Goal: Communication & Community: Share content

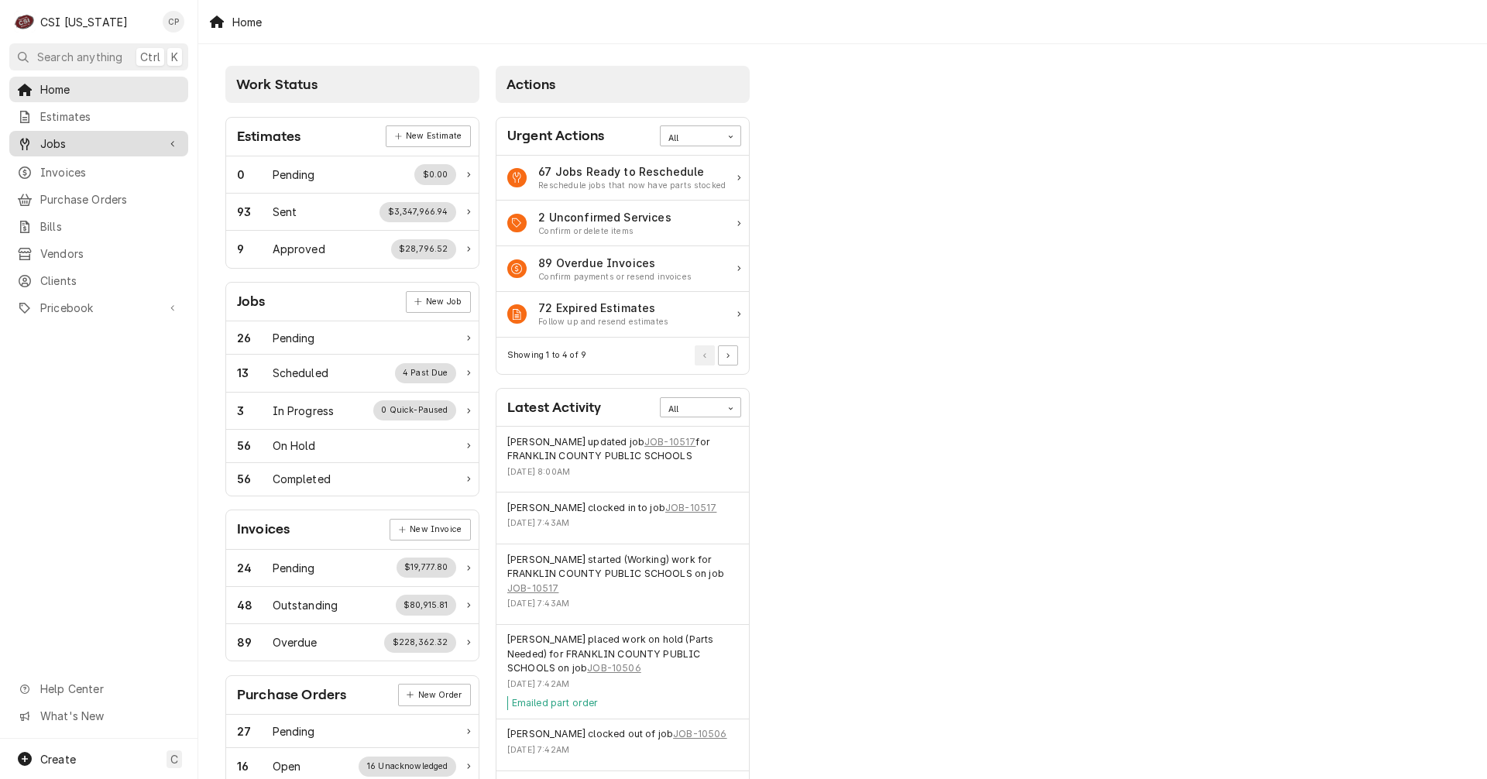
click at [83, 142] on span "Jobs" at bounding box center [98, 144] width 117 height 16
click at [59, 172] on span "Jobs" at bounding box center [110, 171] width 140 height 16
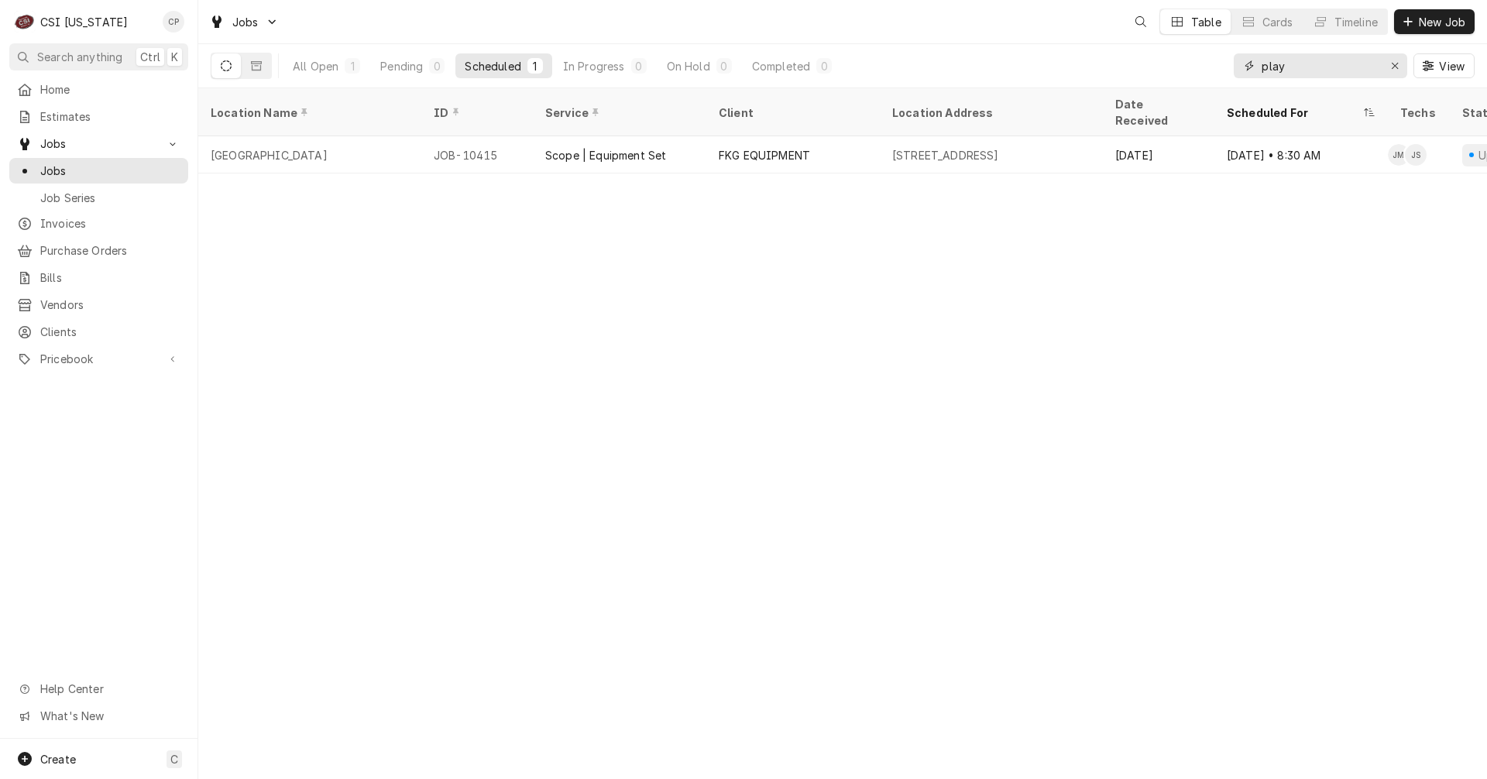
drag, startPoint x: 1294, startPoint y: 68, endPoint x: 1085, endPoint y: 83, distance: 209.6
click at [1085, 83] on div "All Open 1 Pending 0 Scheduled 1 In Progress 0 On Hold 0 Completed 0 play View" at bounding box center [843, 65] width 1264 height 43
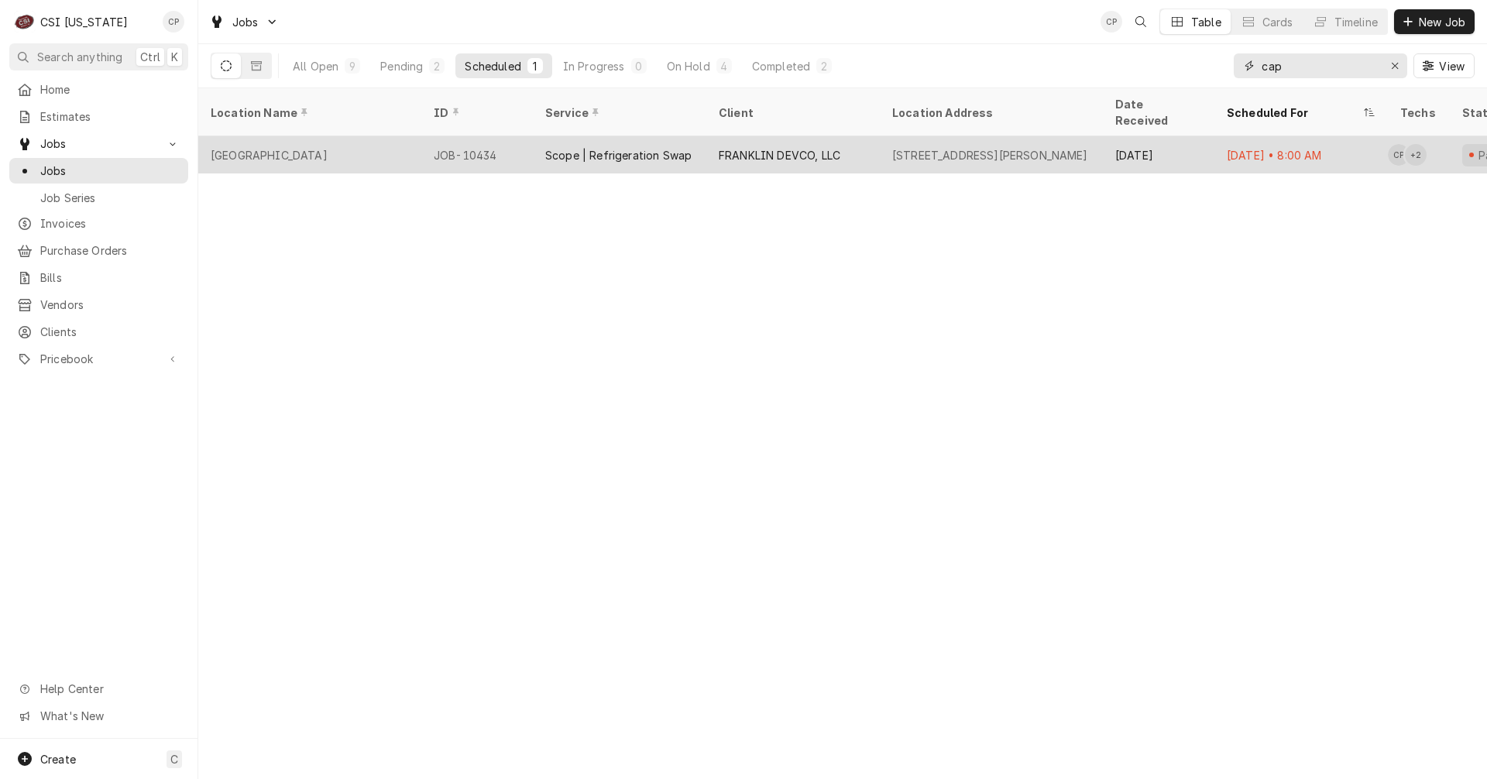
type input "cap"
click at [314, 143] on div "Capital Plaza Hotel" at bounding box center [309, 154] width 223 height 37
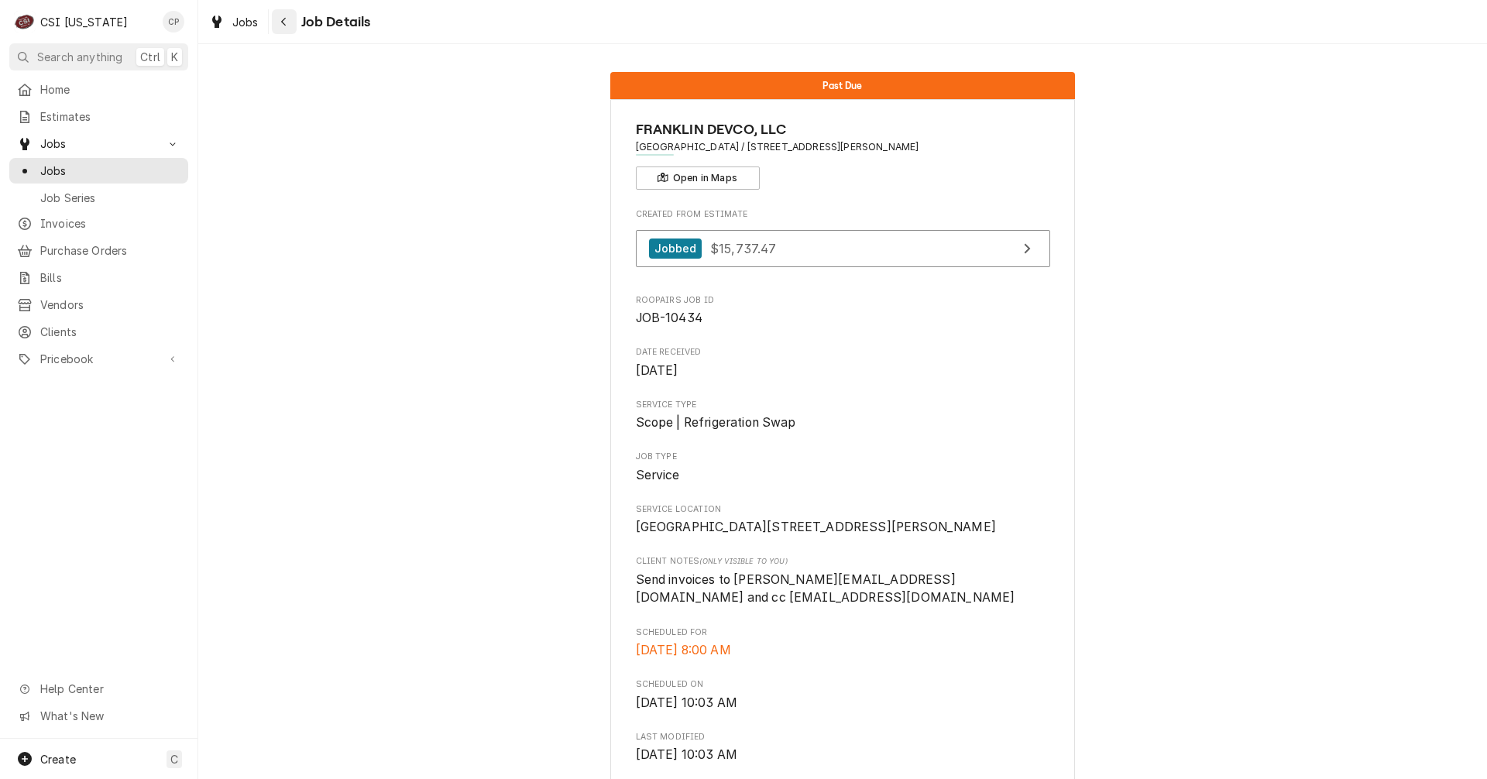
click at [287, 26] on div "Navigate back" at bounding box center [283, 21] width 15 height 15
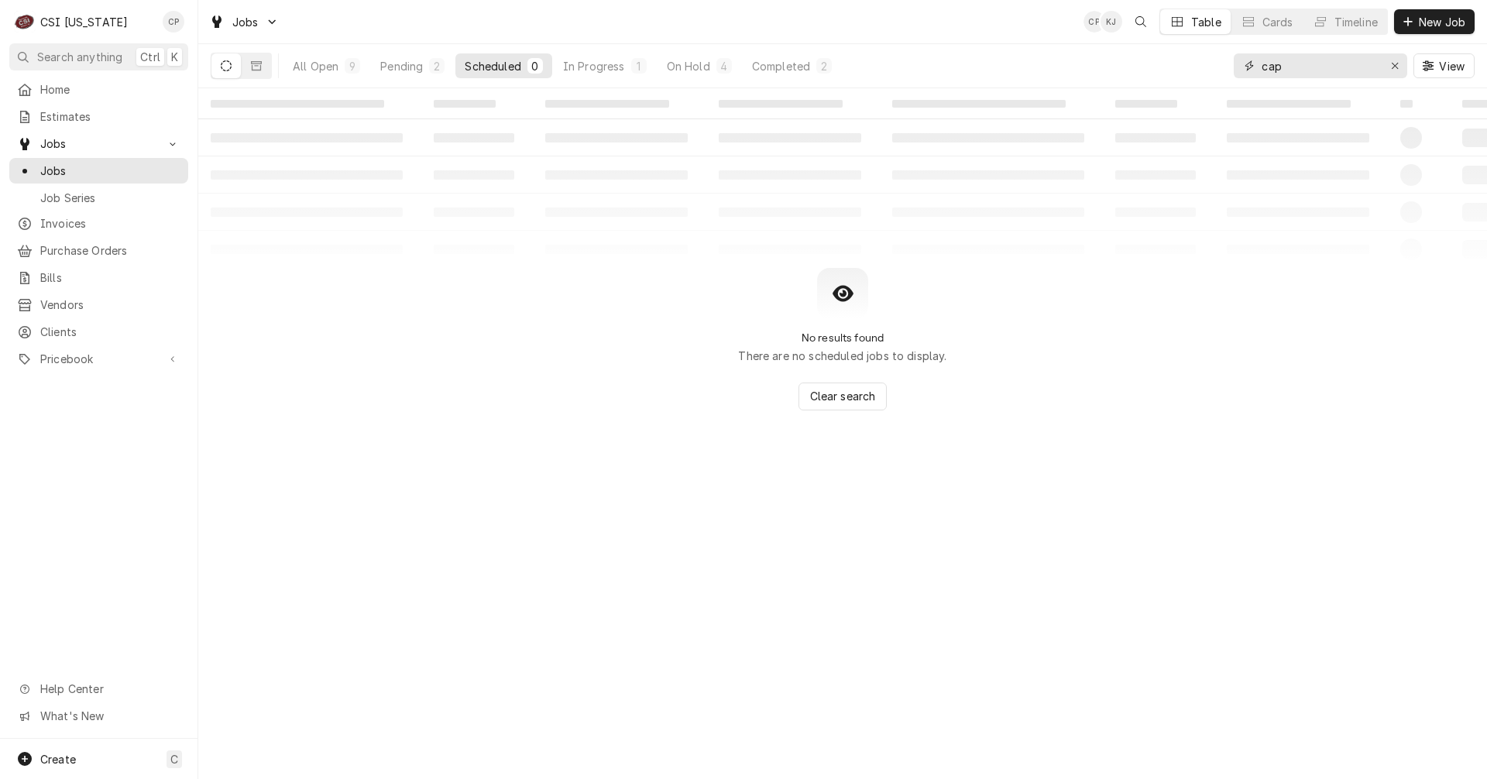
drag, startPoint x: 1310, startPoint y: 67, endPoint x: 1185, endPoint y: 71, distance: 125.5
click at [1185, 72] on div "All Open 9 Pending 2 Scheduled 0 In Progress 1 On Hold 4 Completed 2 cap View" at bounding box center [843, 65] width 1264 height 43
type input "bloomf"
click at [400, 61] on div "Pending" at bounding box center [401, 66] width 43 height 16
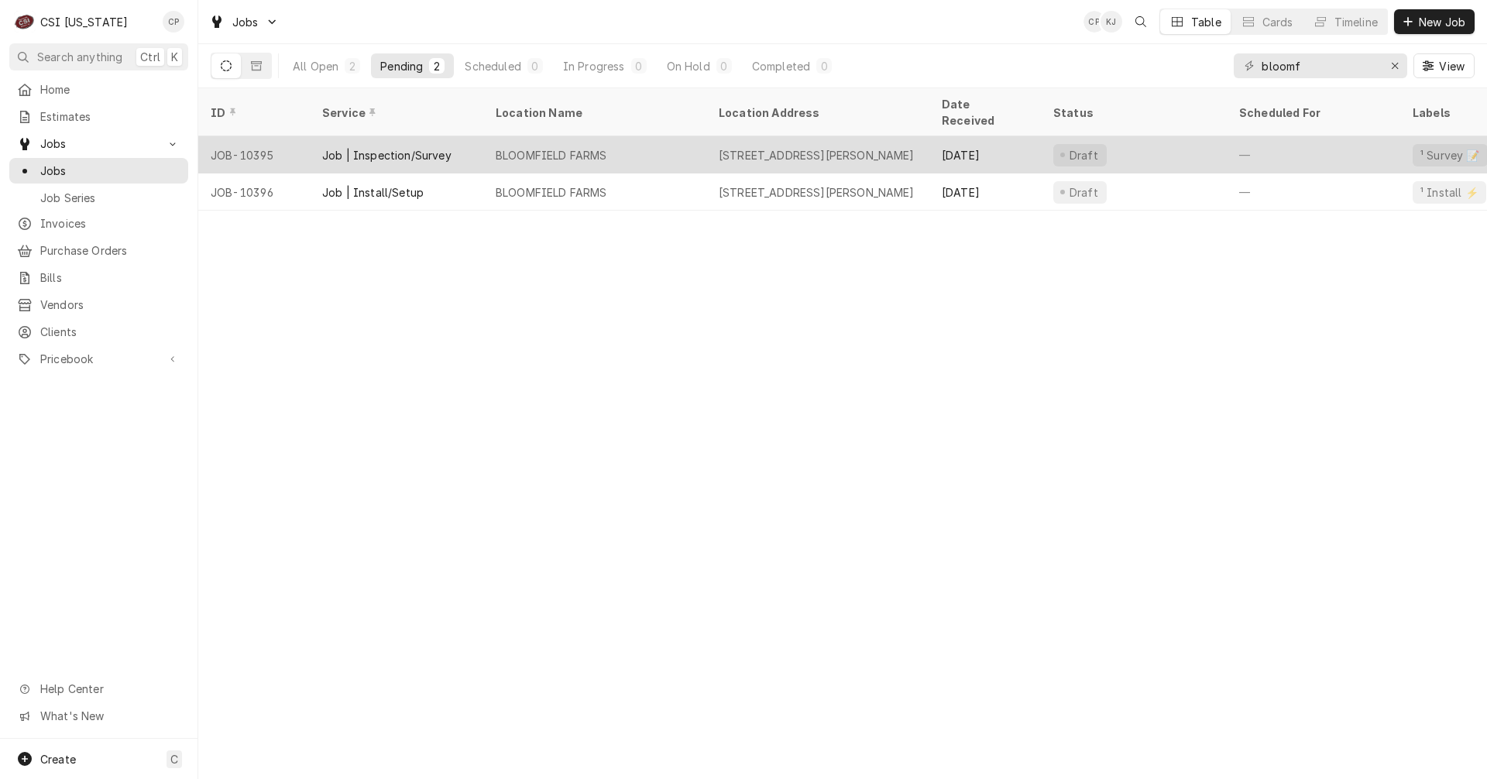
click at [394, 147] on div "Job | Inspection/Survey" at bounding box center [386, 155] width 129 height 16
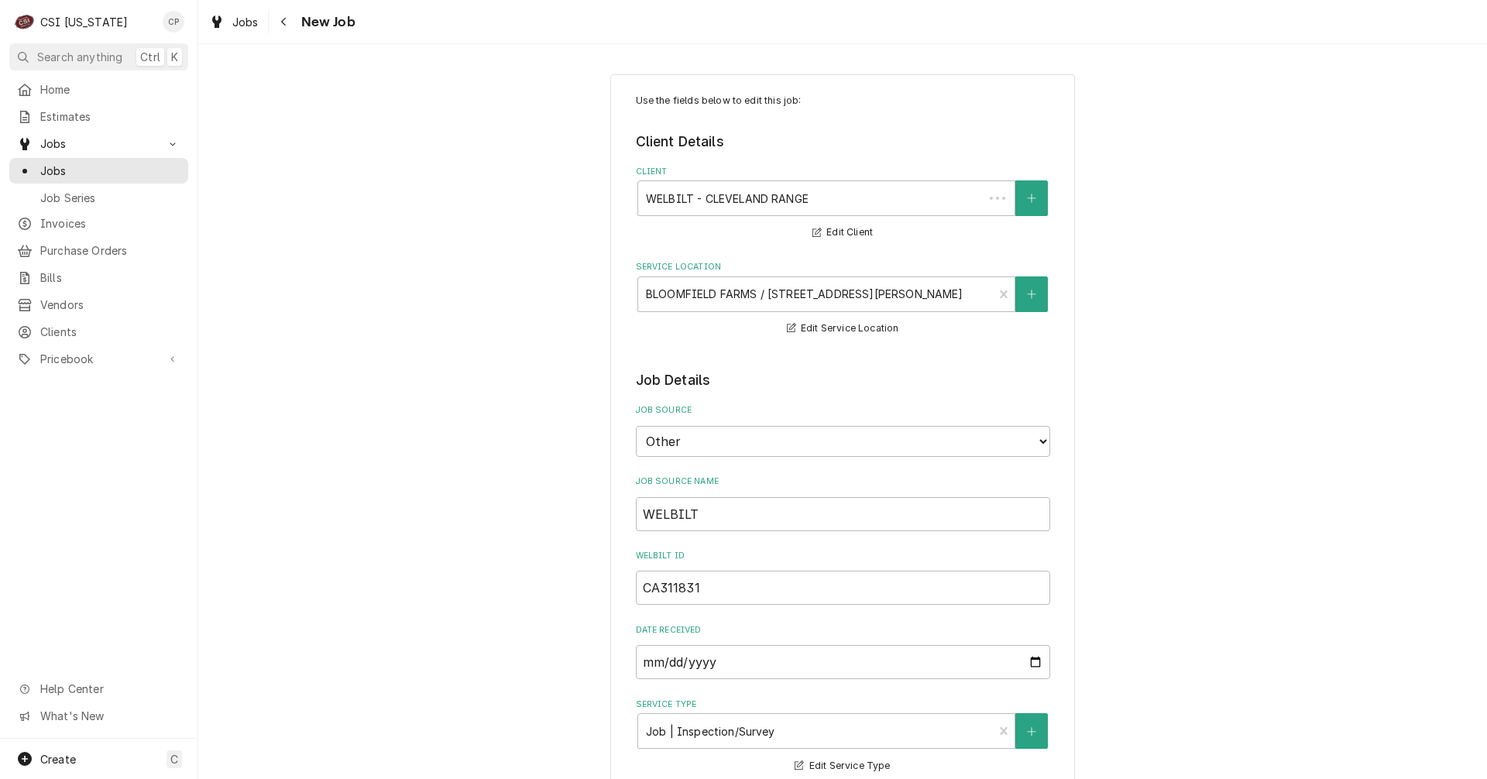
type textarea "x"
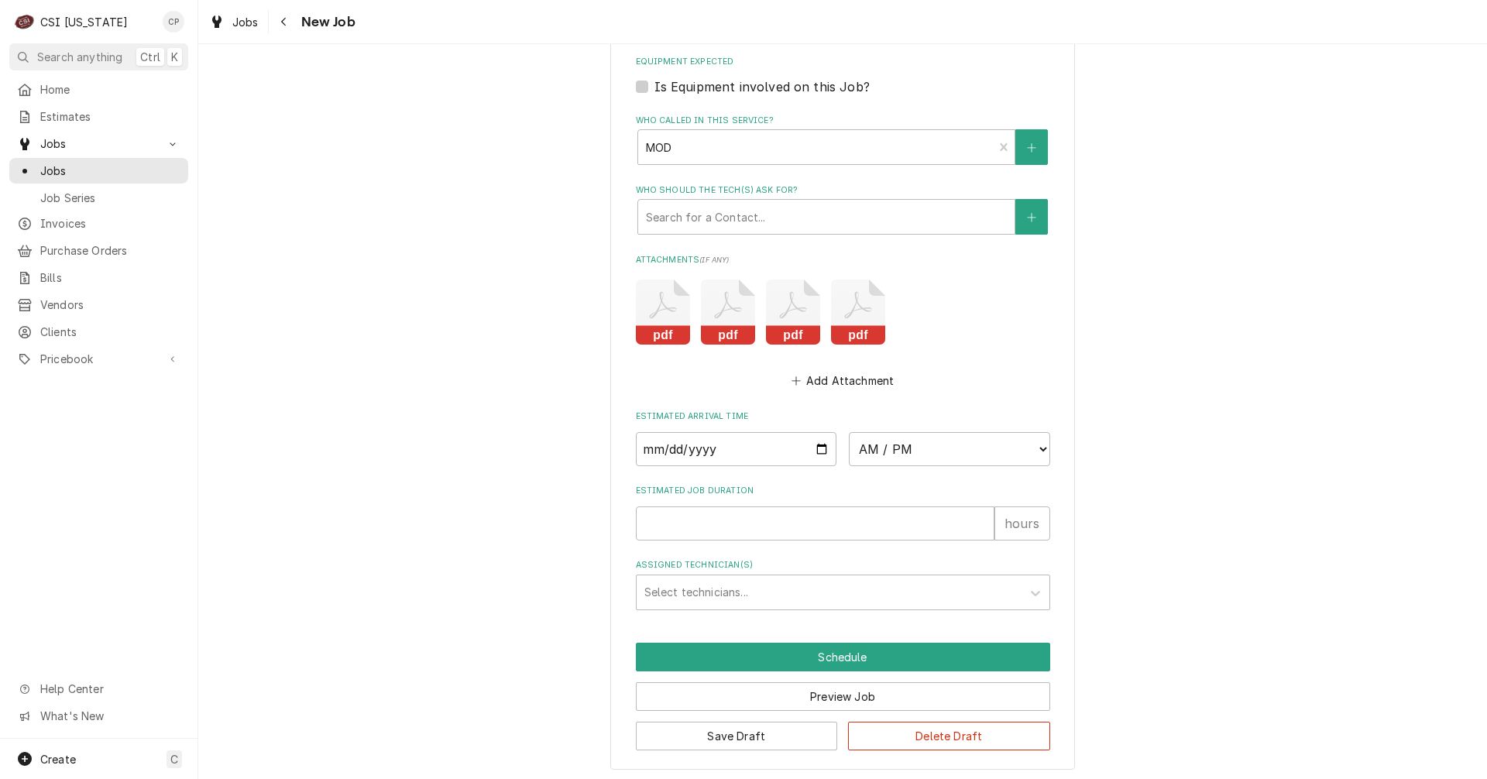
scroll to position [2311, 0]
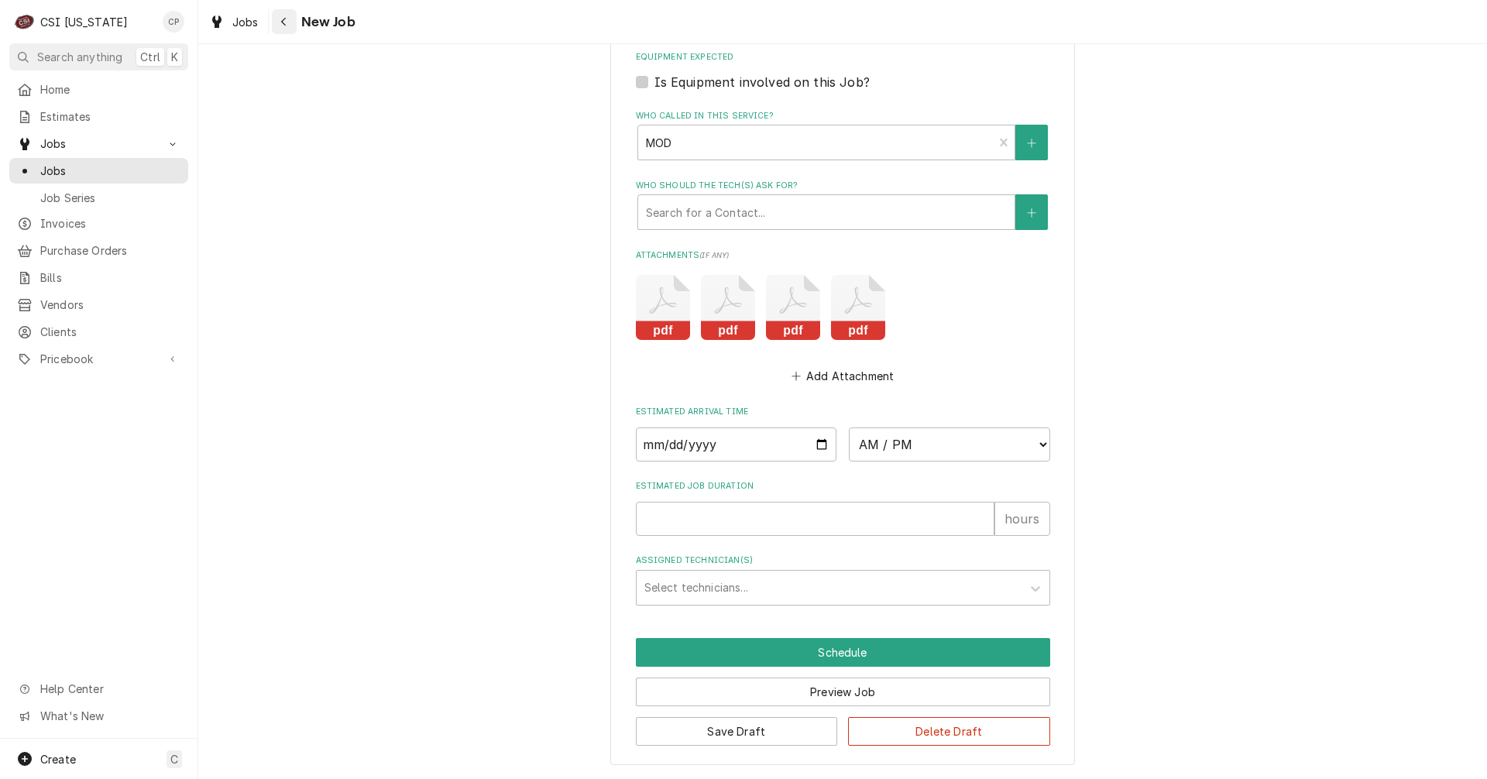
click at [288, 23] on div "Navigate back" at bounding box center [283, 21] width 15 height 15
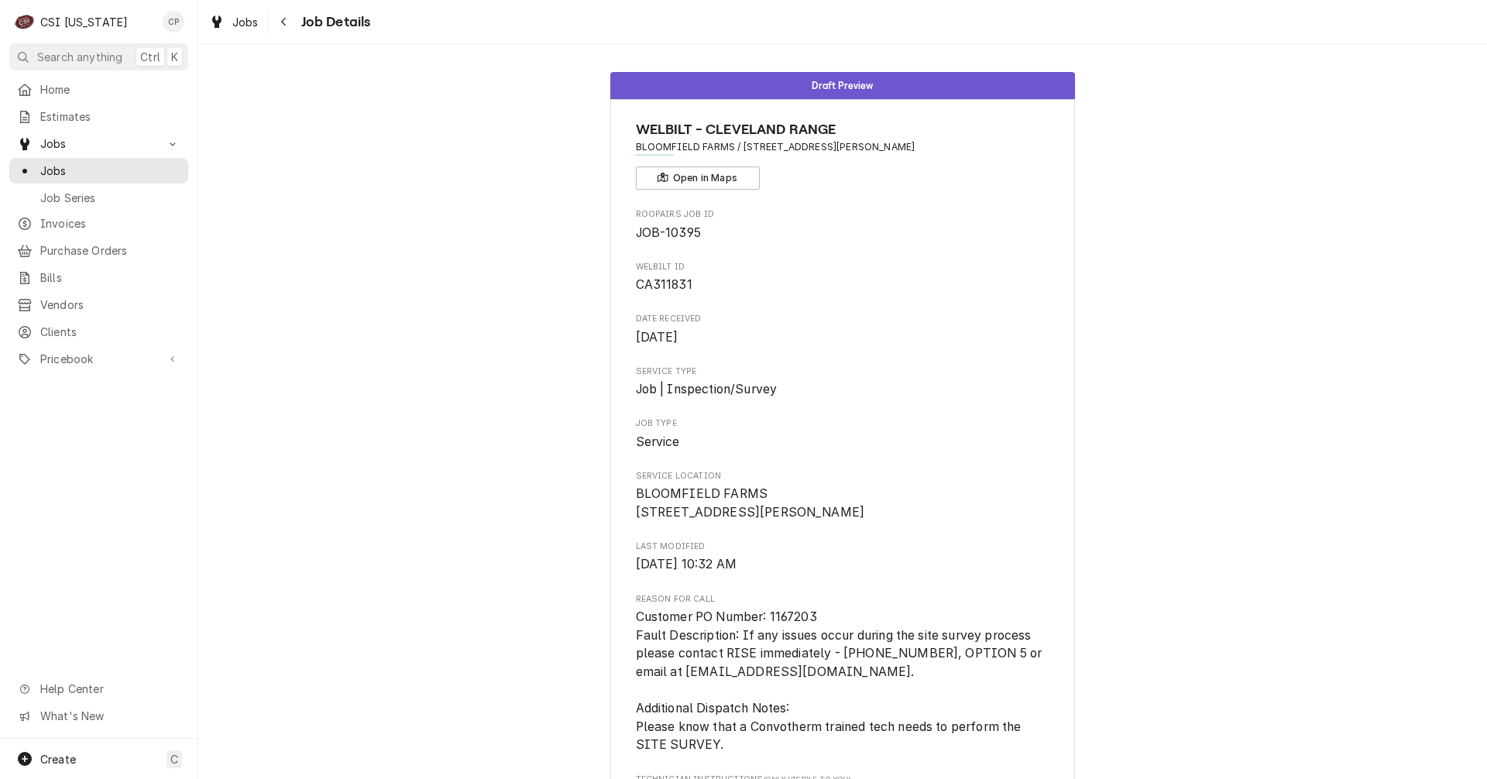
drag, startPoint x: 959, startPoint y: 146, endPoint x: 863, endPoint y: 144, distance: 96.8
click at [862, 145] on span "BLOOMFIELD FARMS / [STREET_ADDRESS][PERSON_NAME]" at bounding box center [843, 147] width 414 height 14
click at [960, 153] on span "BLOOMFIELD FARMS / [STREET_ADDRESS][PERSON_NAME]" at bounding box center [843, 147] width 414 height 14
drag, startPoint x: 963, startPoint y: 150, endPoint x: 738, endPoint y: 146, distance: 225.4
click at [738, 146] on span "BLOOMFIELD FARMS / [STREET_ADDRESS][PERSON_NAME]" at bounding box center [843, 147] width 414 height 14
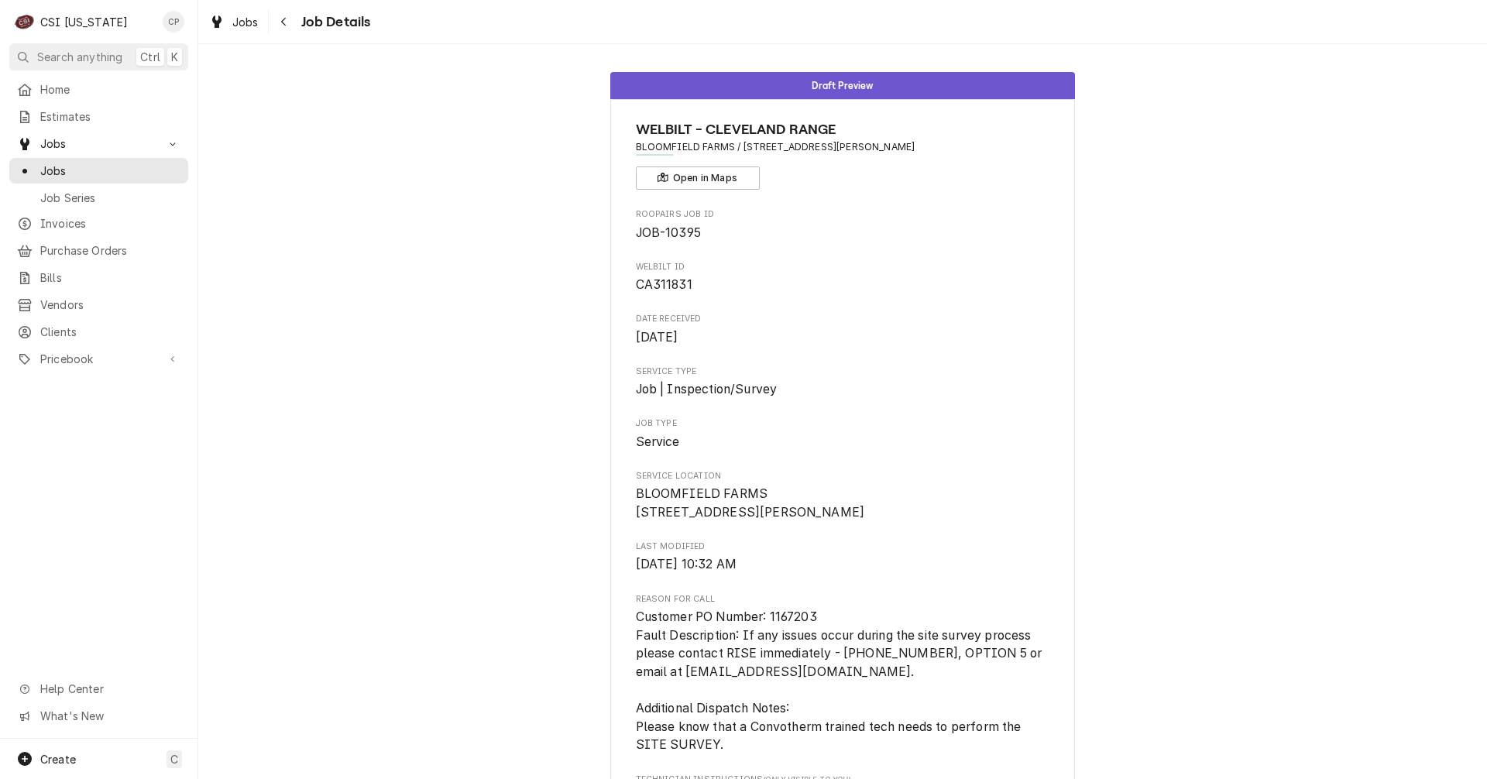
copy span "[STREET_ADDRESS][PERSON_NAME]"
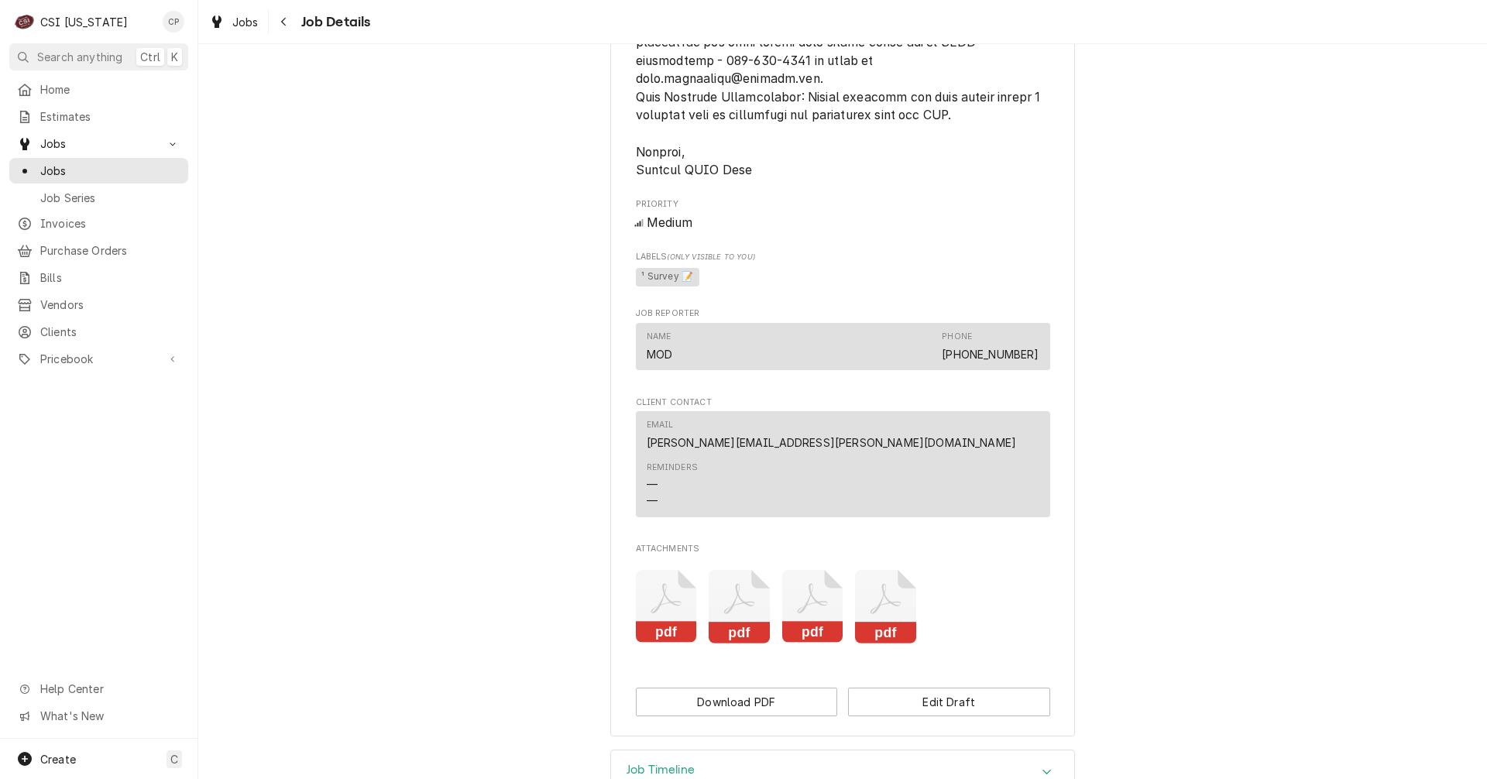
scroll to position [1750, 0]
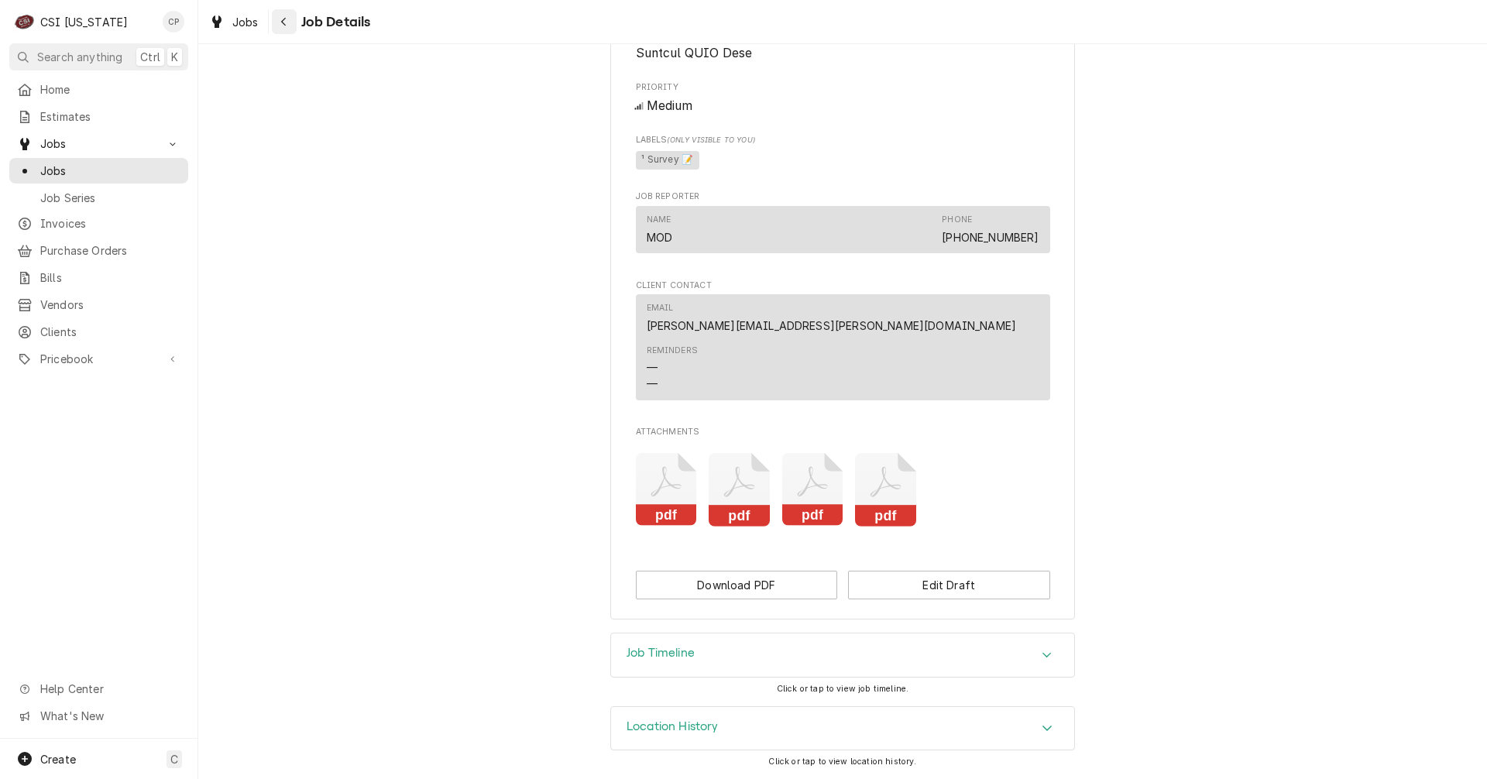
click at [286, 23] on icon "Navigate back" at bounding box center [283, 21] width 7 height 11
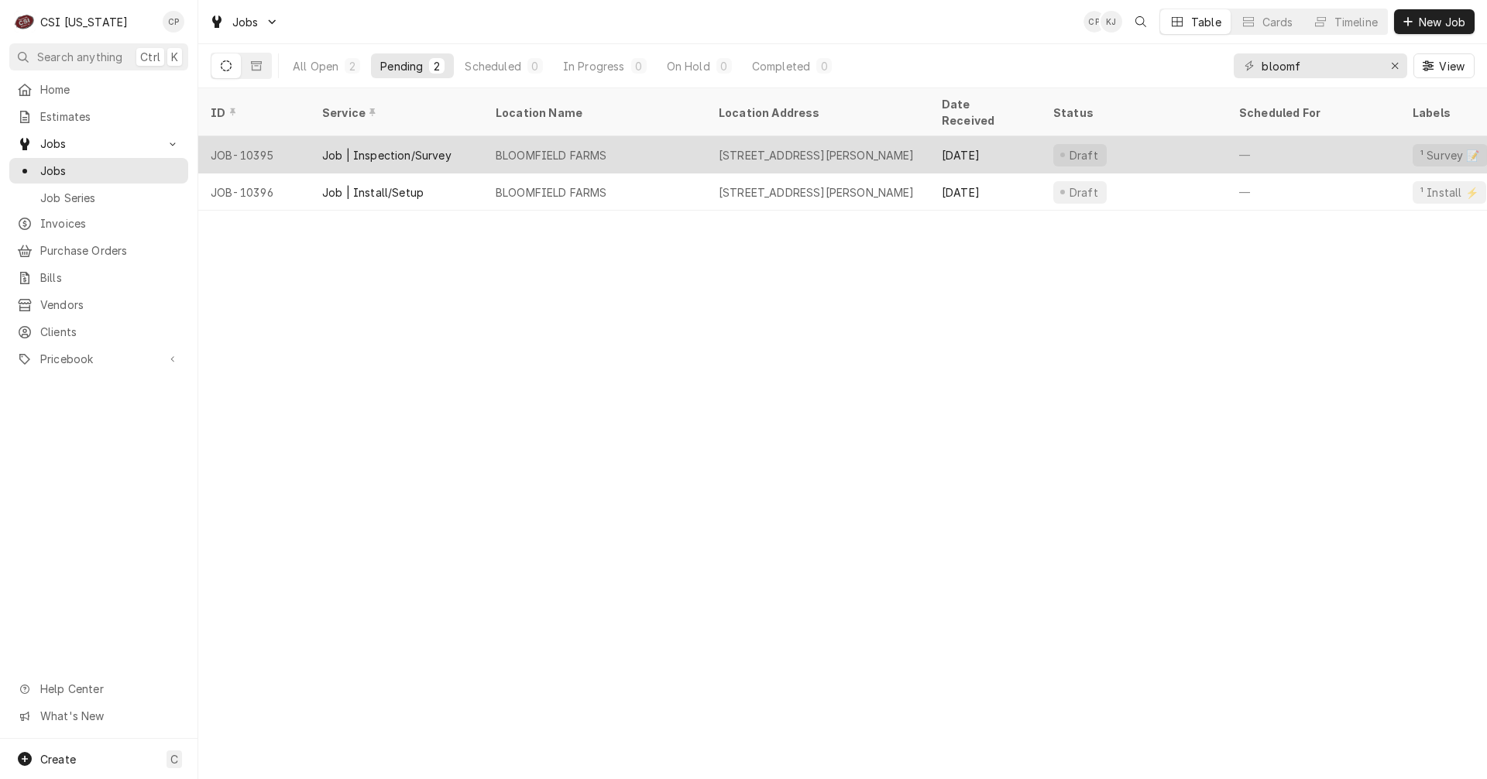
click at [379, 147] on div "Job | Inspection/Survey" at bounding box center [386, 155] width 129 height 16
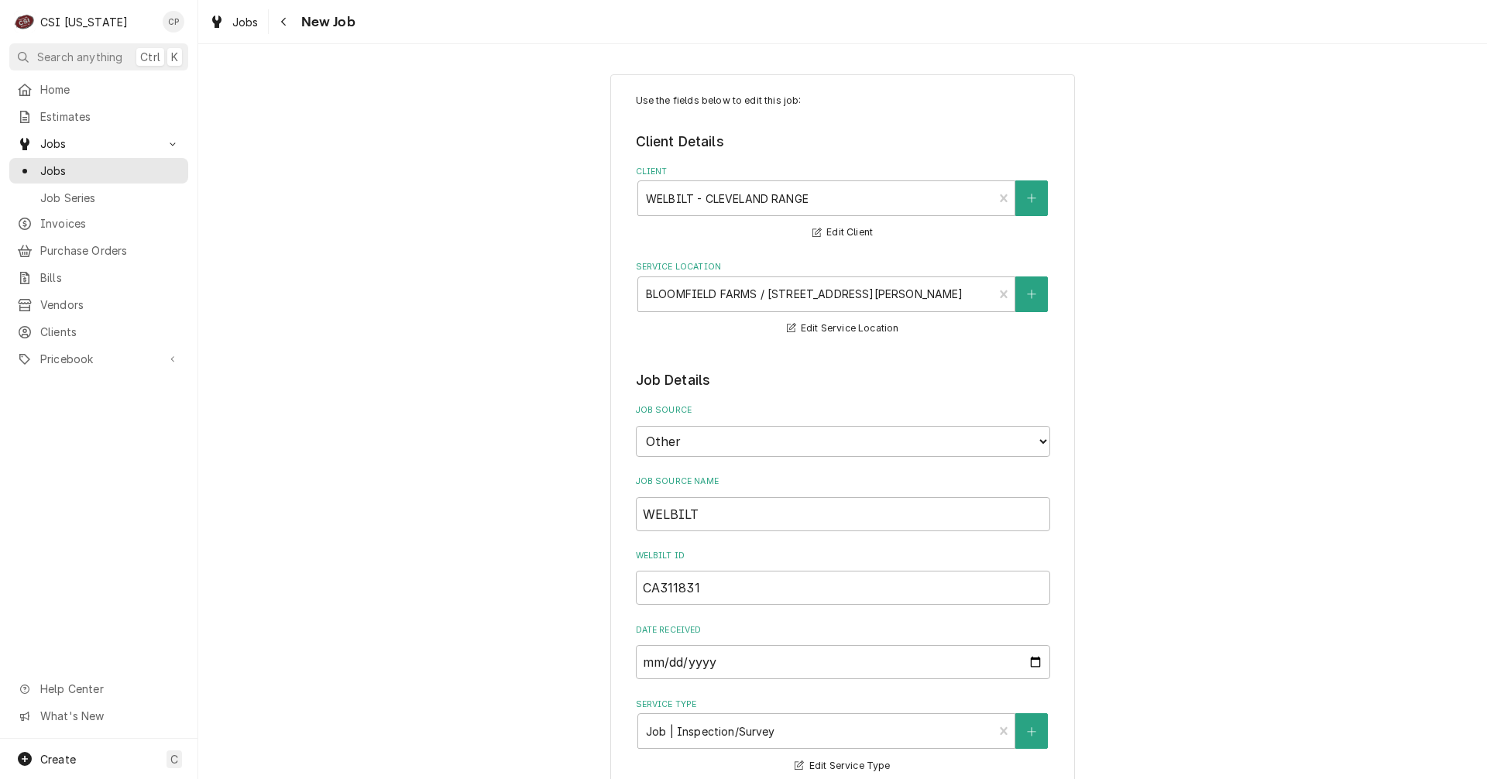
type textarea "x"
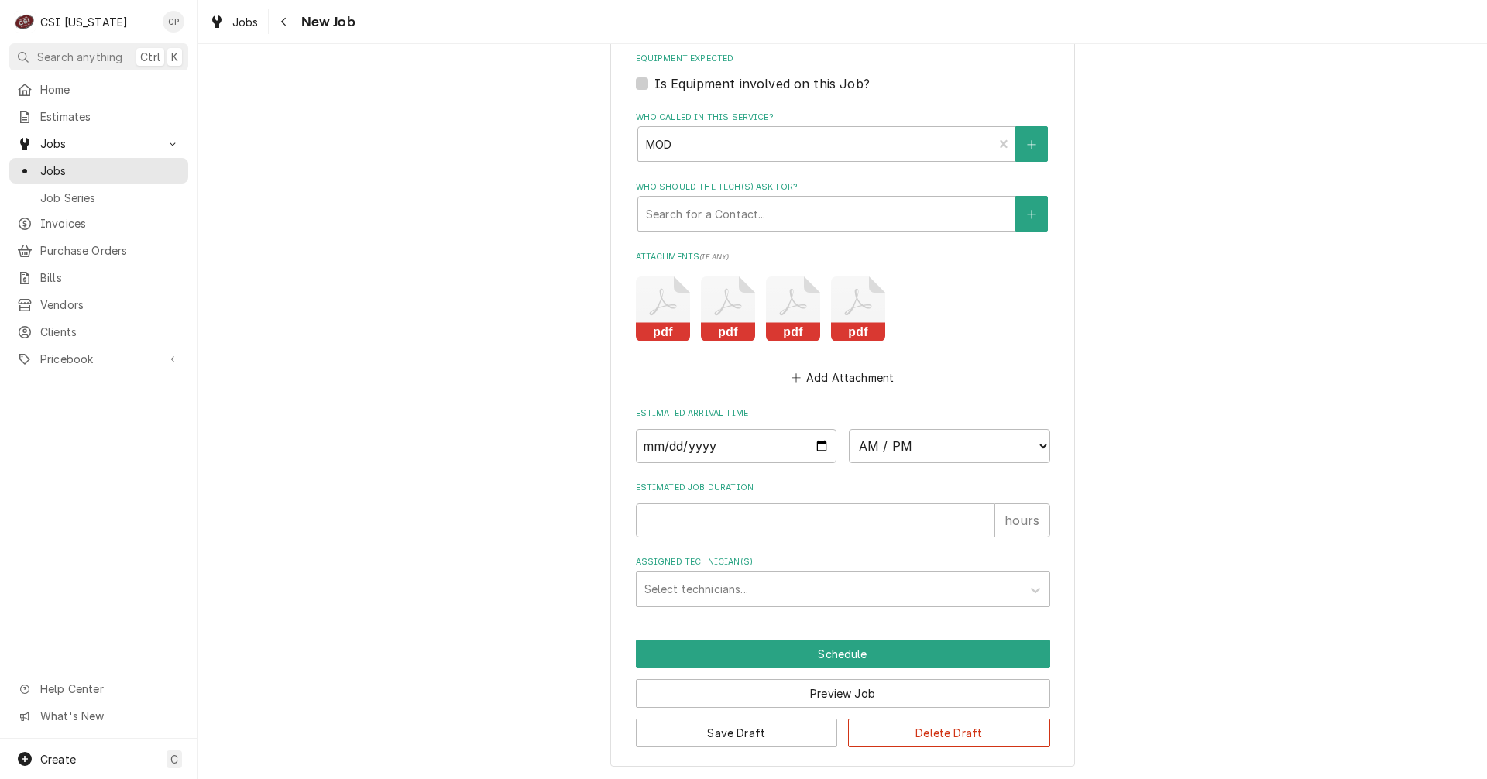
scroll to position [2311, 0]
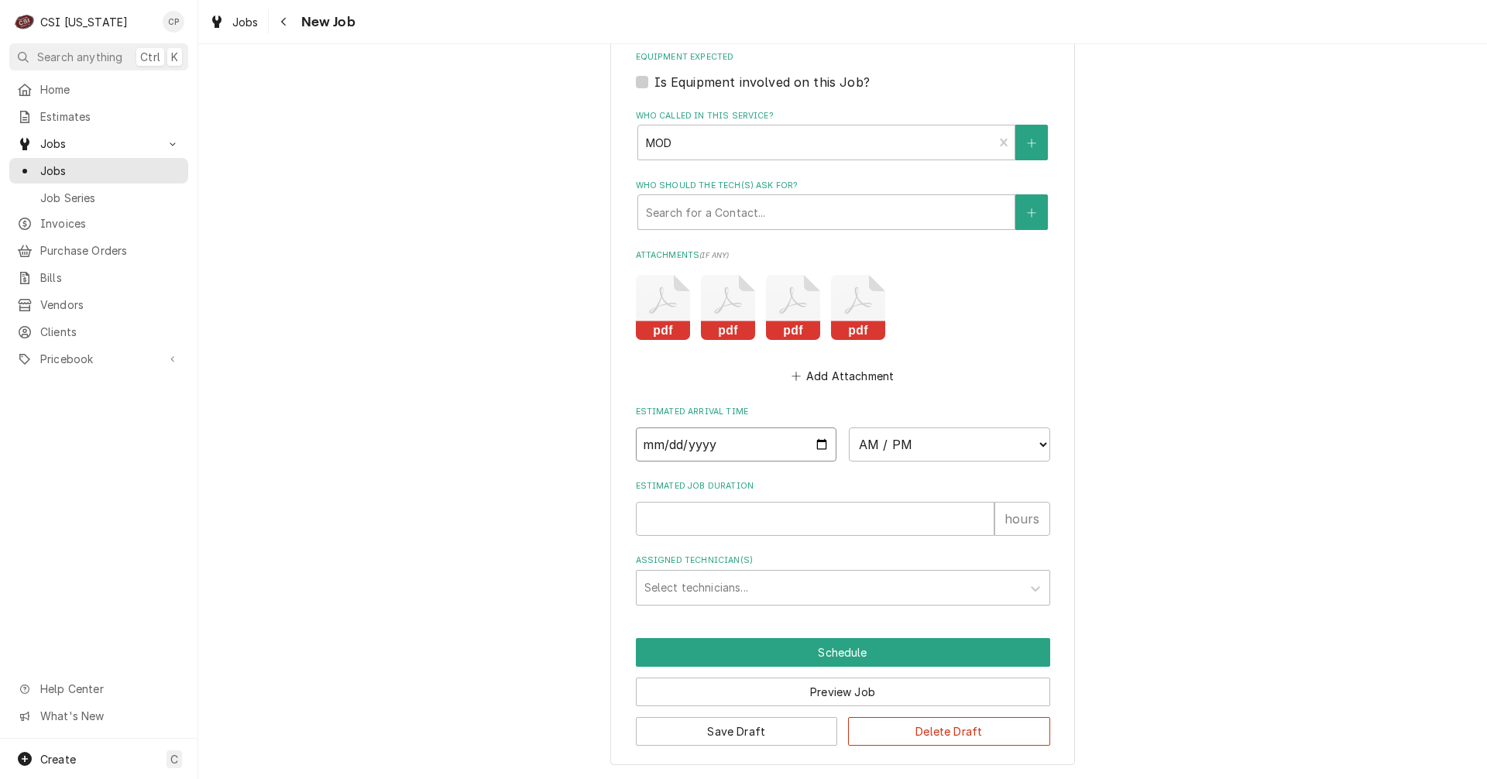
click at [815, 443] on input "Date" at bounding box center [736, 444] width 201 height 34
click at [818, 446] on input "Date" at bounding box center [736, 444] width 201 height 34
type input "[DATE]"
type textarea "x"
click at [1037, 444] on select "AM / PM 6:00 AM 6:15 AM 6:30 AM 6:45 AM 7:00 AM 7:15 AM 7:30 AM 7:45 AM 8:00 AM…" at bounding box center [949, 444] width 201 height 34
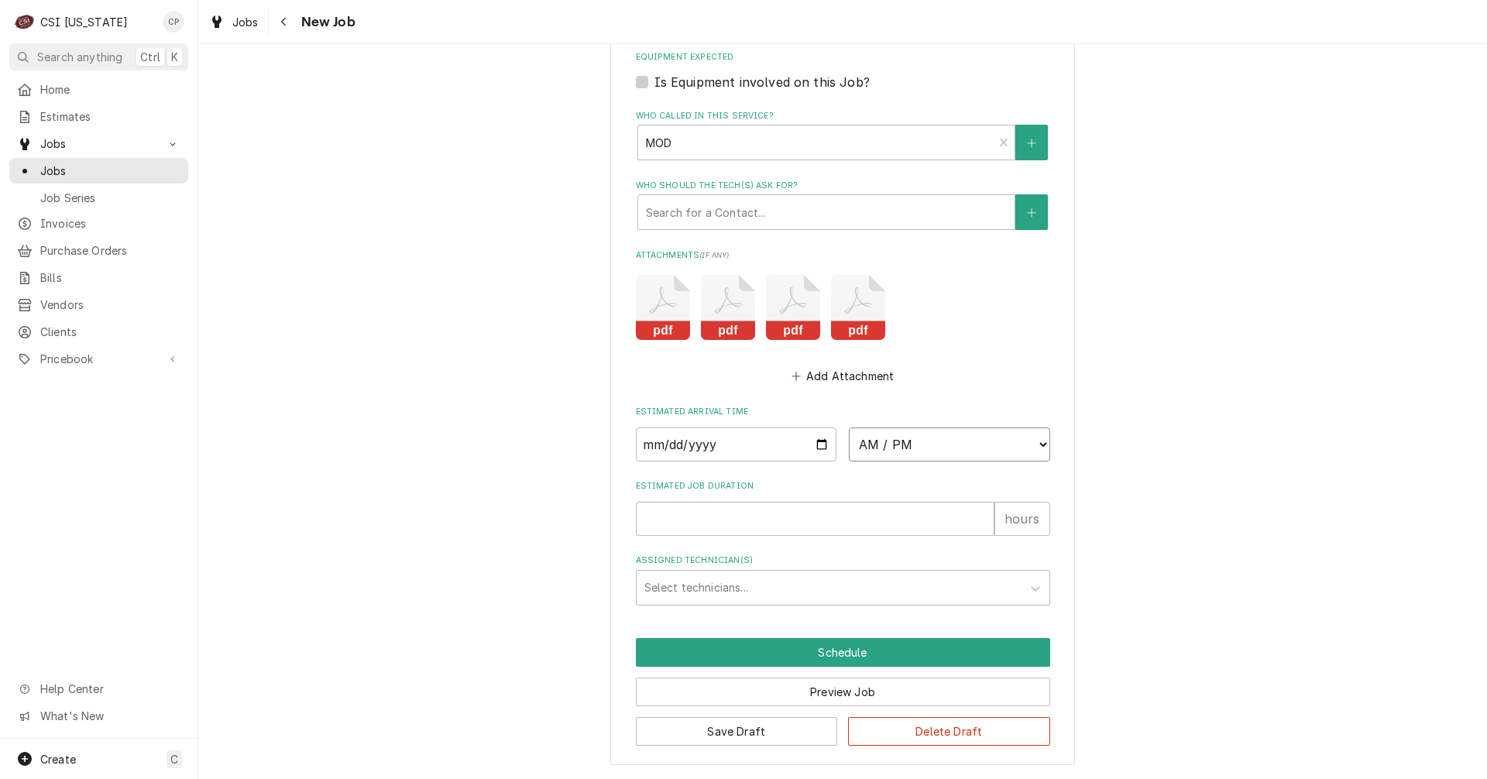
select select "09:00:00"
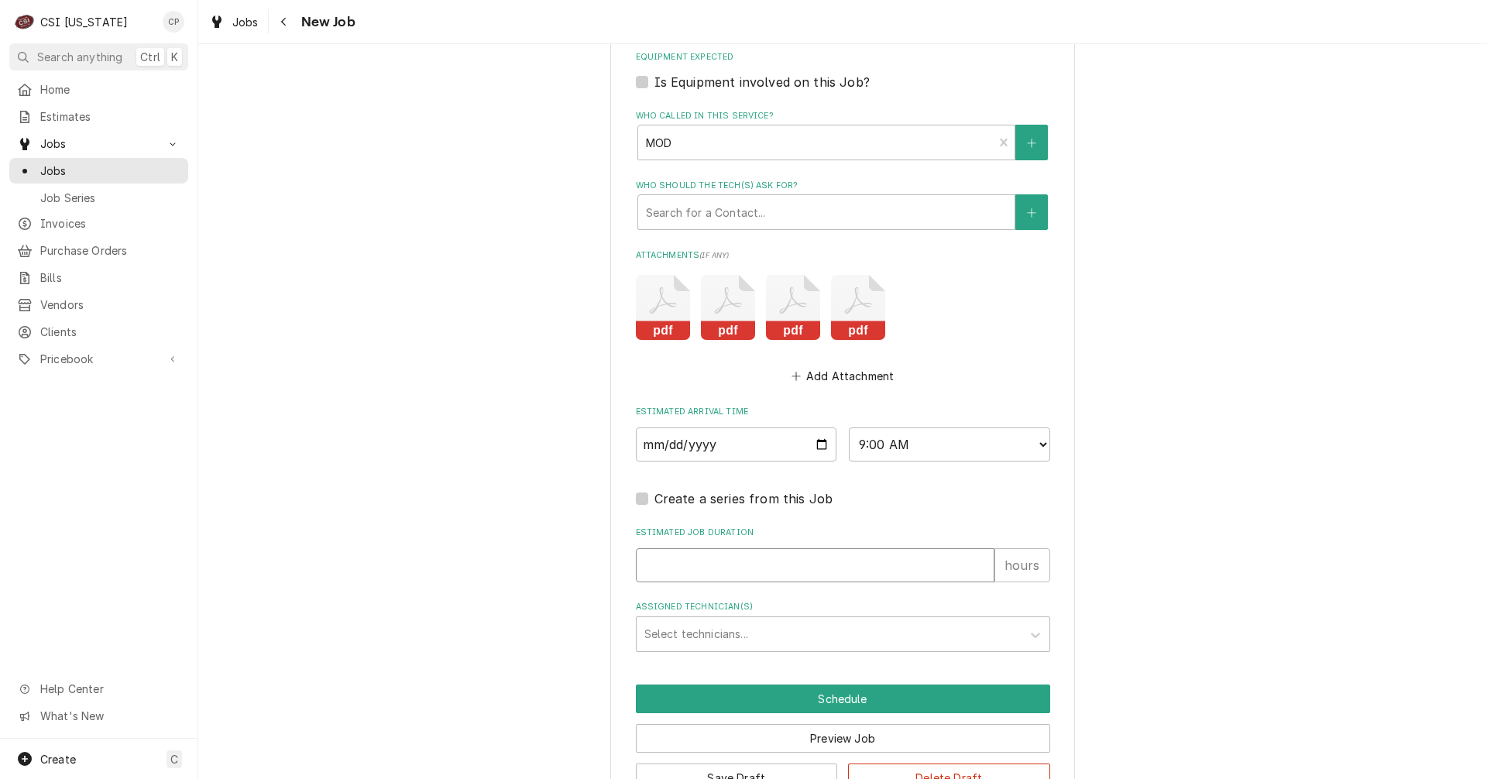
click at [661, 564] on input "Estimated Job Duration" at bounding box center [815, 565] width 359 height 34
type textarea "x"
type input "1"
click at [669, 635] on div "Assigned Technician(s)" at bounding box center [828, 634] width 369 height 28
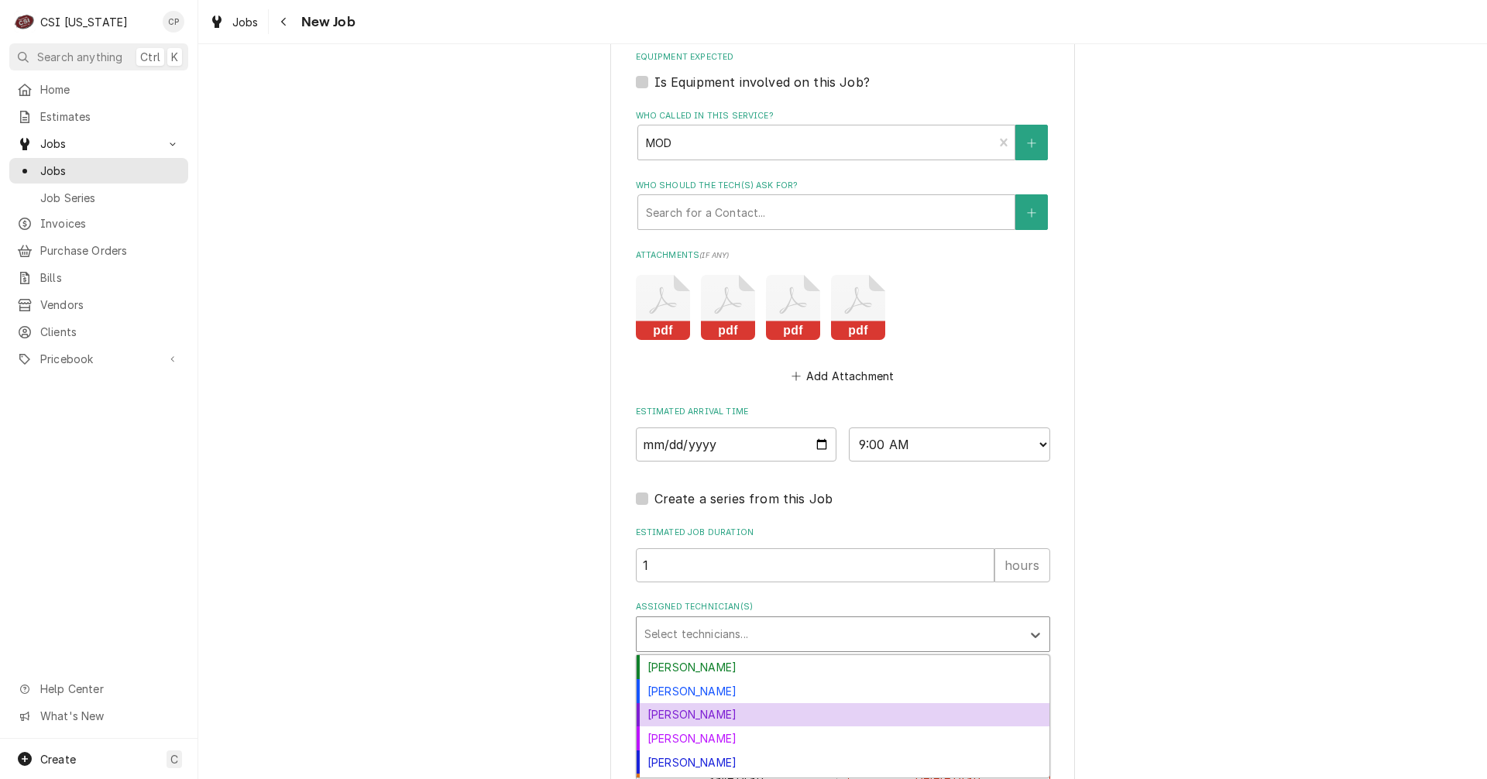
click at [671, 715] on div "[PERSON_NAME]" at bounding box center [843, 715] width 413 height 24
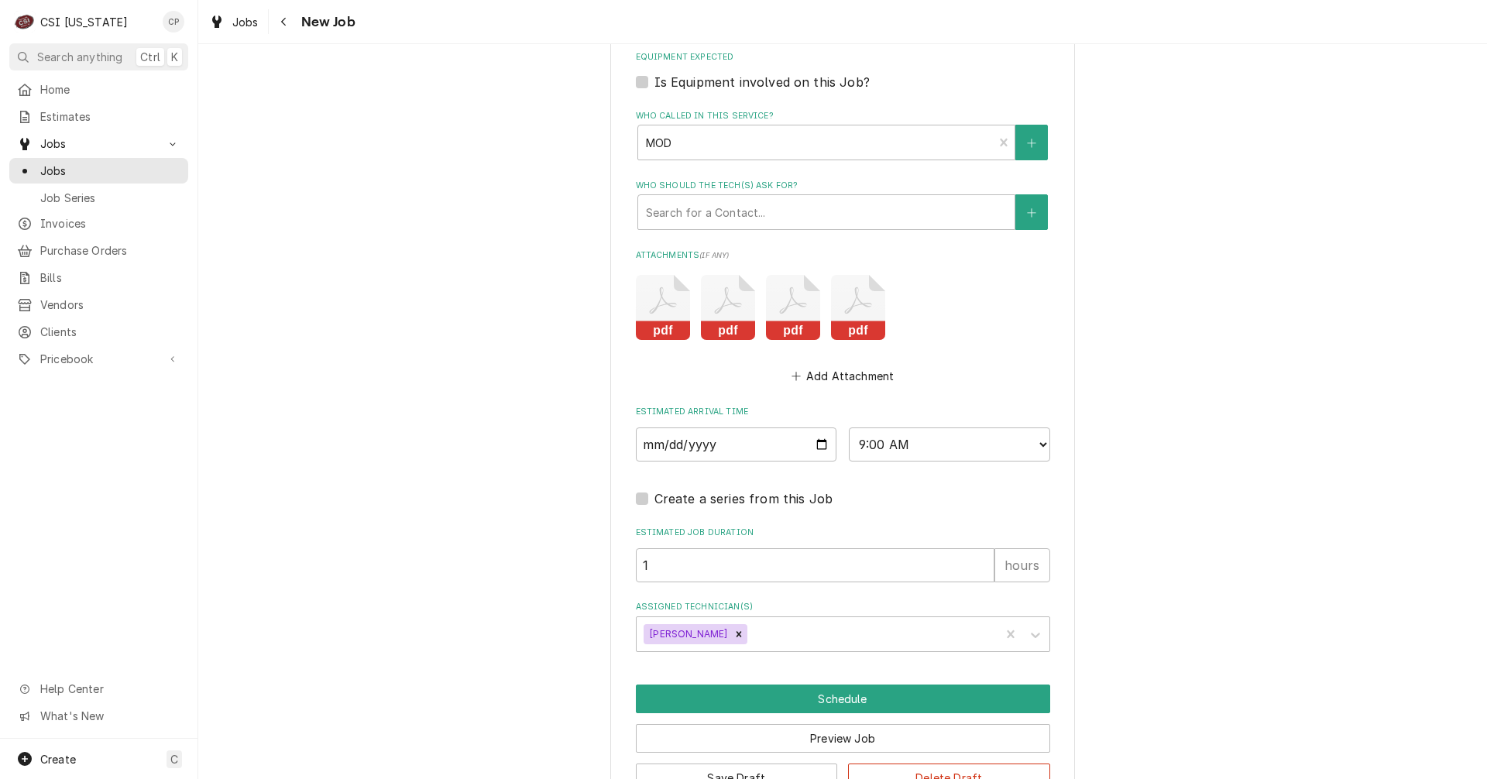
click at [664, 307] on icon "Attachments" at bounding box center [663, 307] width 54 height 65
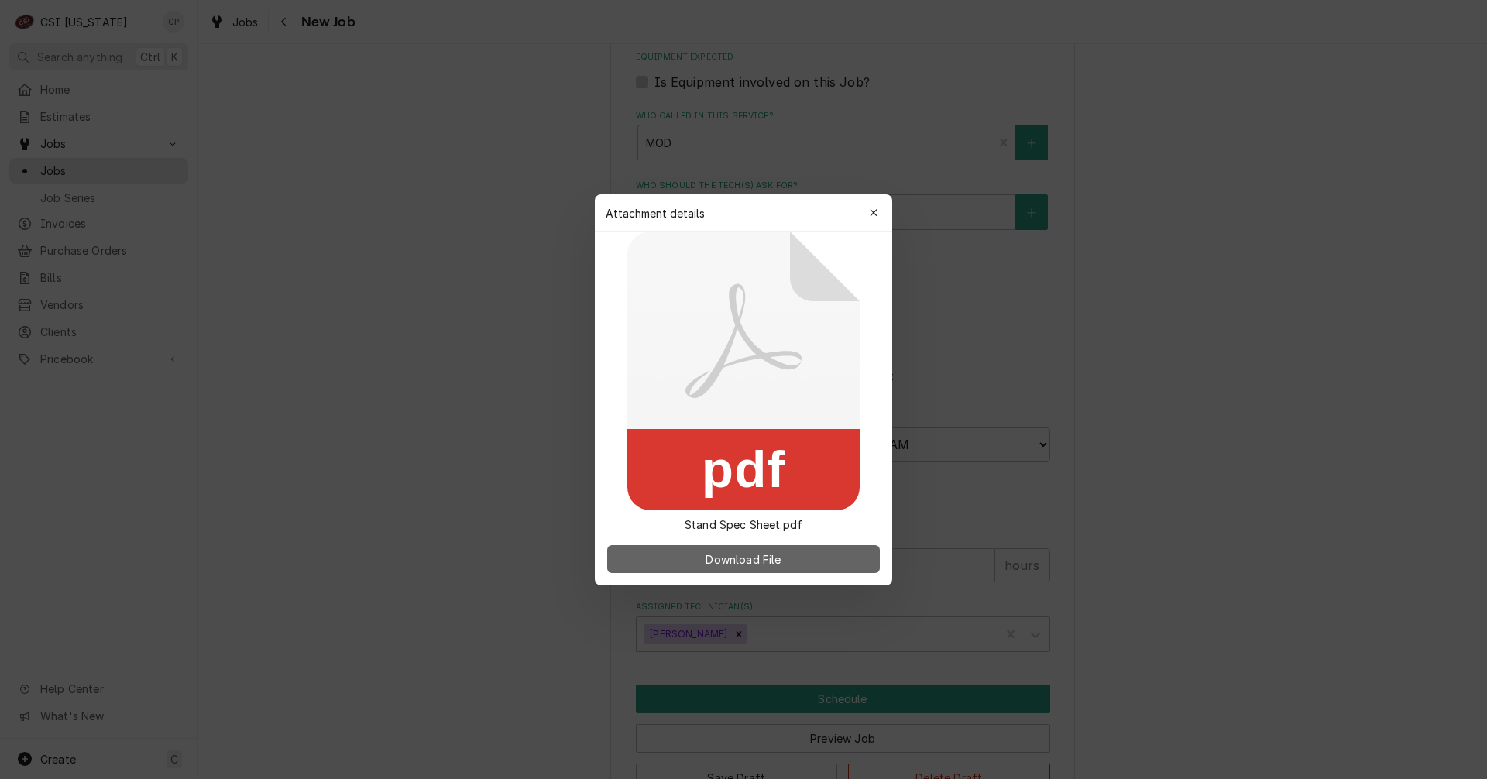
click at [737, 558] on span "Download File" at bounding box center [742, 559] width 81 height 16
click at [873, 218] on icon "button" at bounding box center [874, 213] width 9 height 11
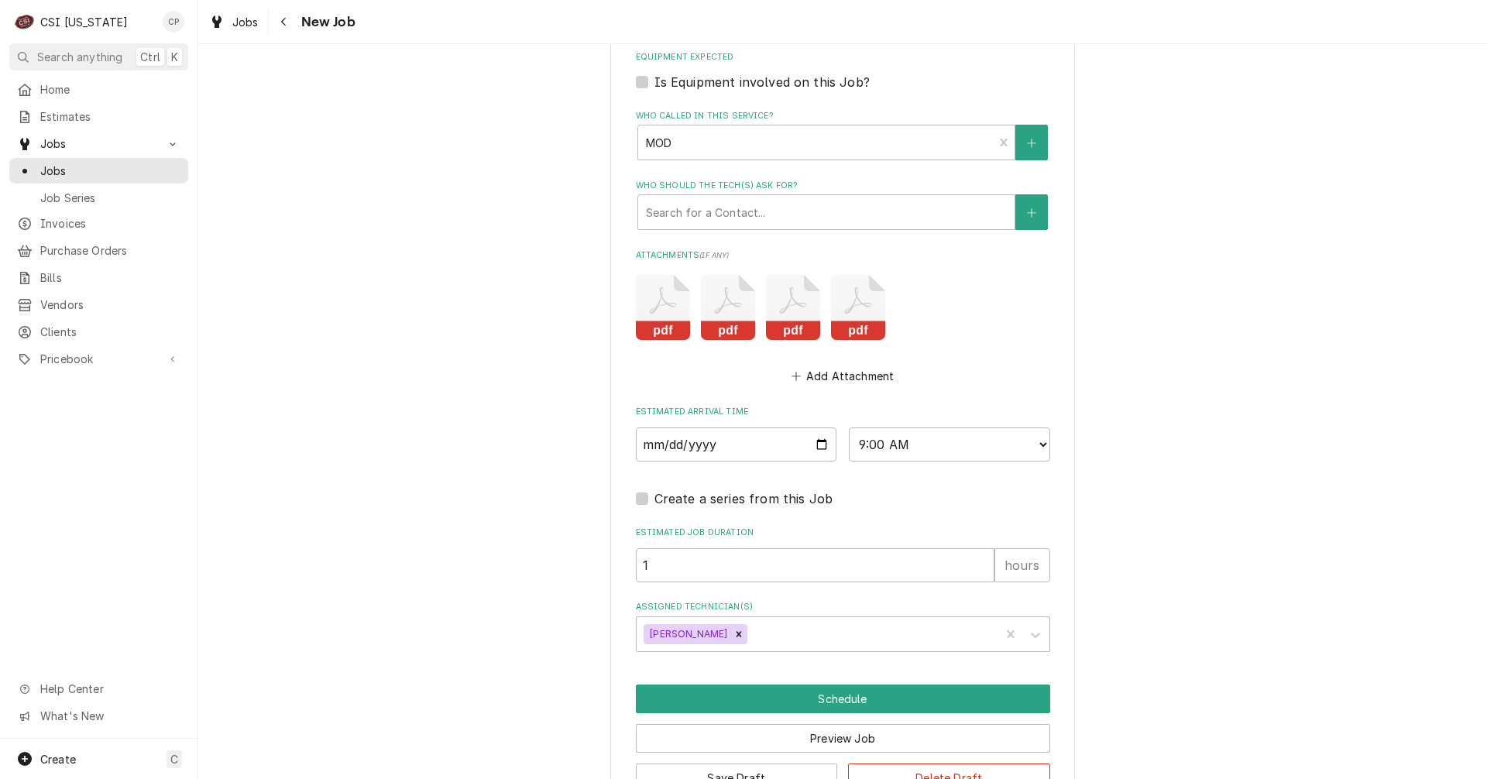
click at [713, 334] on rect "Attachments" at bounding box center [728, 330] width 54 height 19
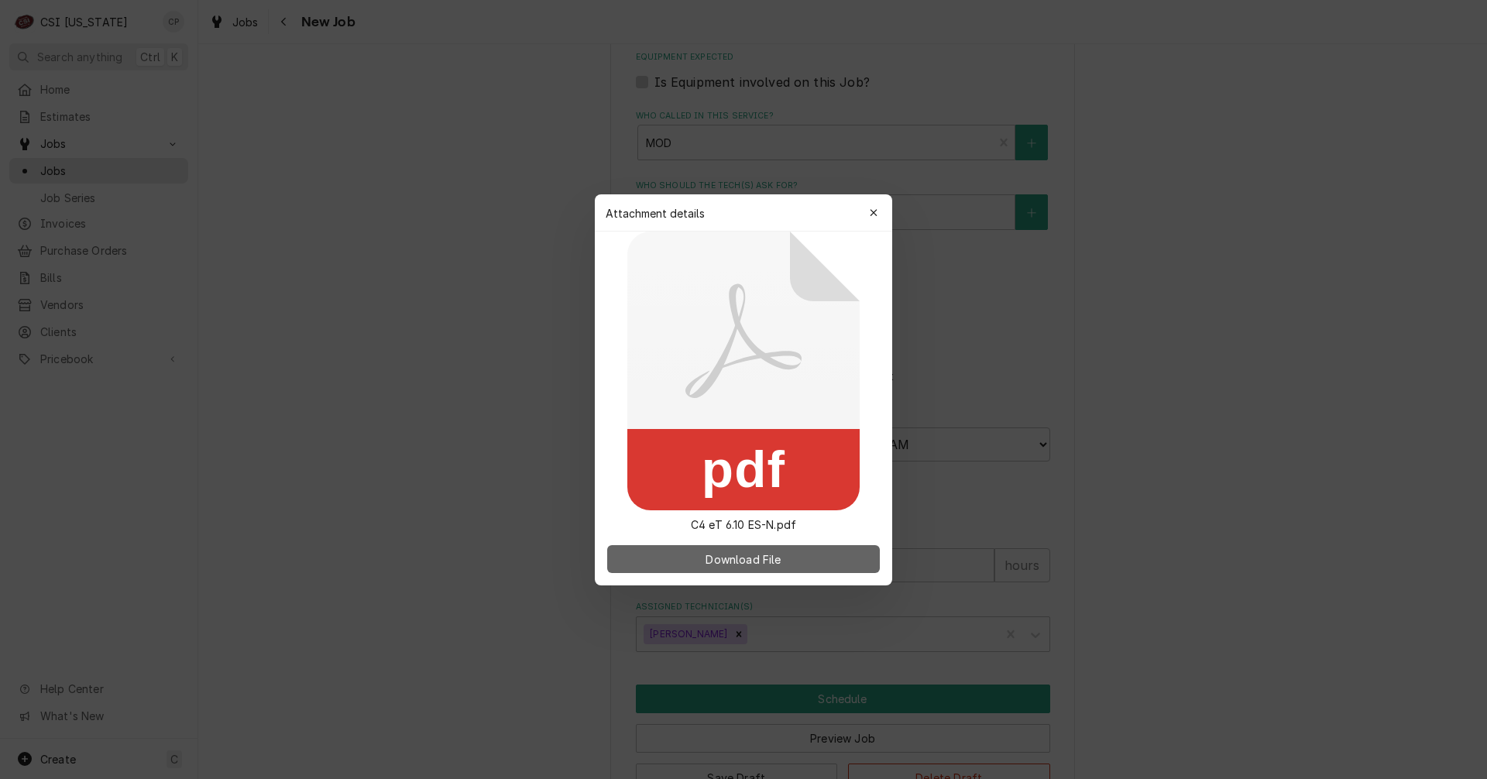
click at [750, 568] on button "Download File" at bounding box center [743, 559] width 273 height 28
click at [878, 216] on div "button" at bounding box center [873, 212] width 15 height 15
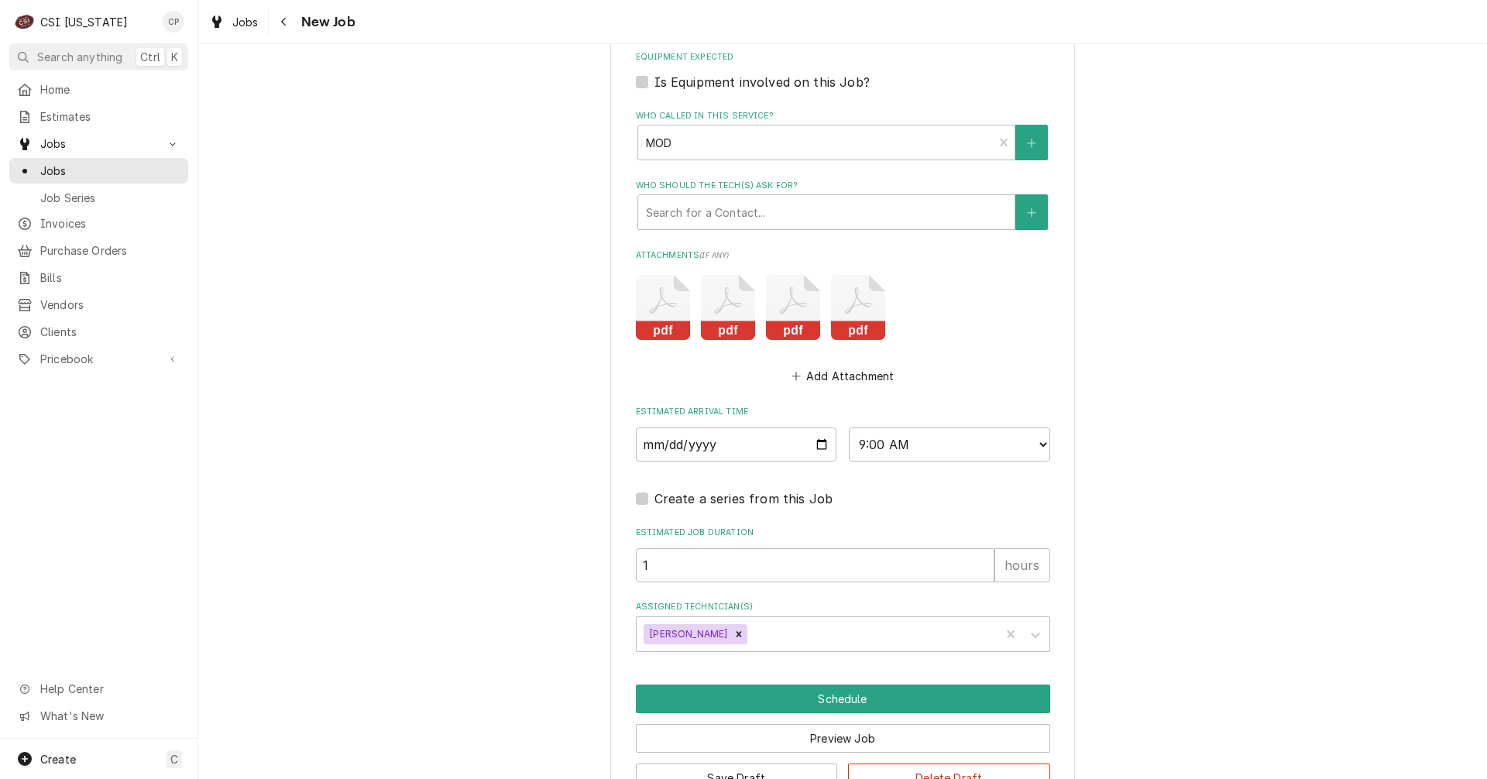
click at [690, 314] on icon "Attachments" at bounding box center [663, 307] width 54 height 65
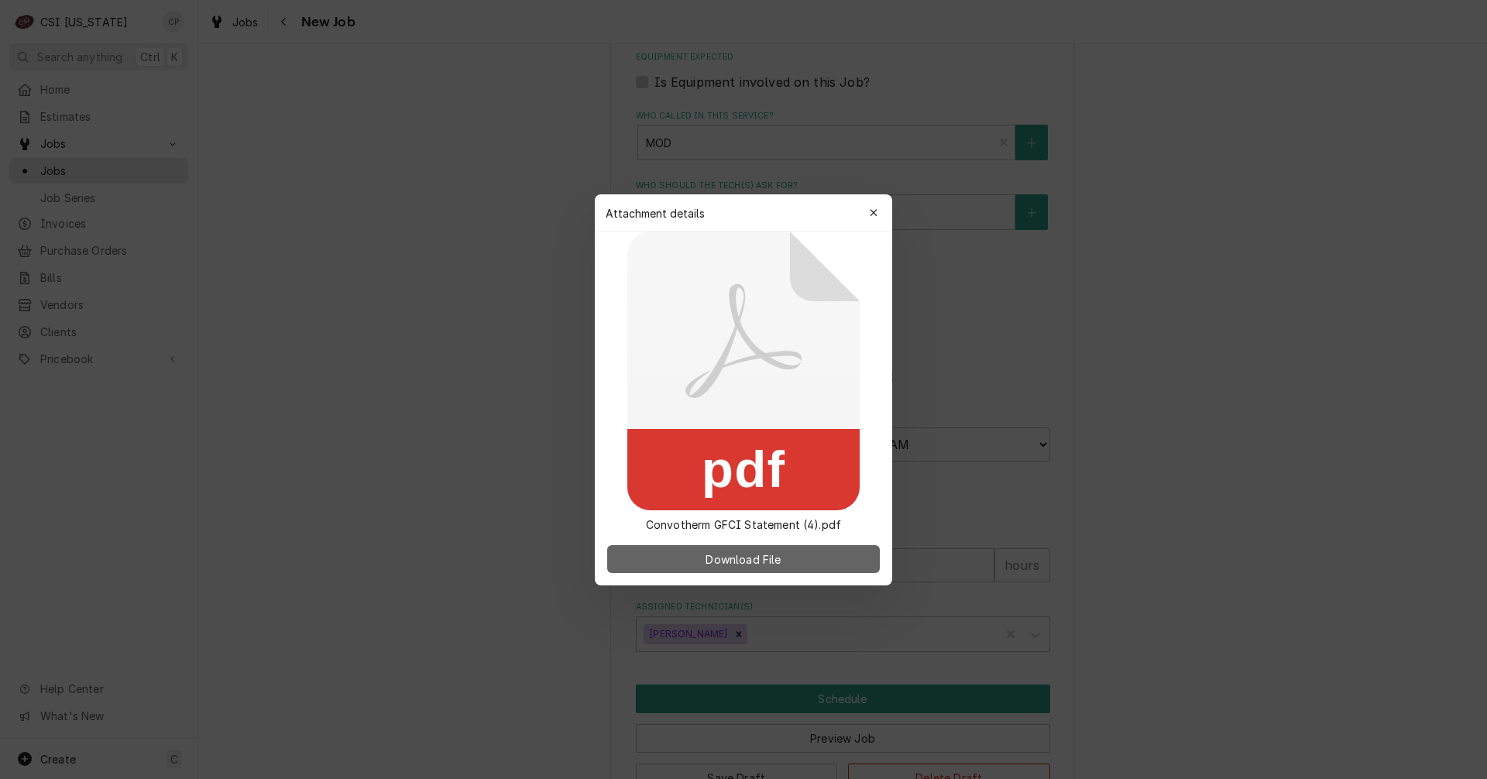
click at [773, 564] on span "Download File" at bounding box center [742, 559] width 81 height 16
click at [871, 214] on icon "button" at bounding box center [874, 213] width 9 height 11
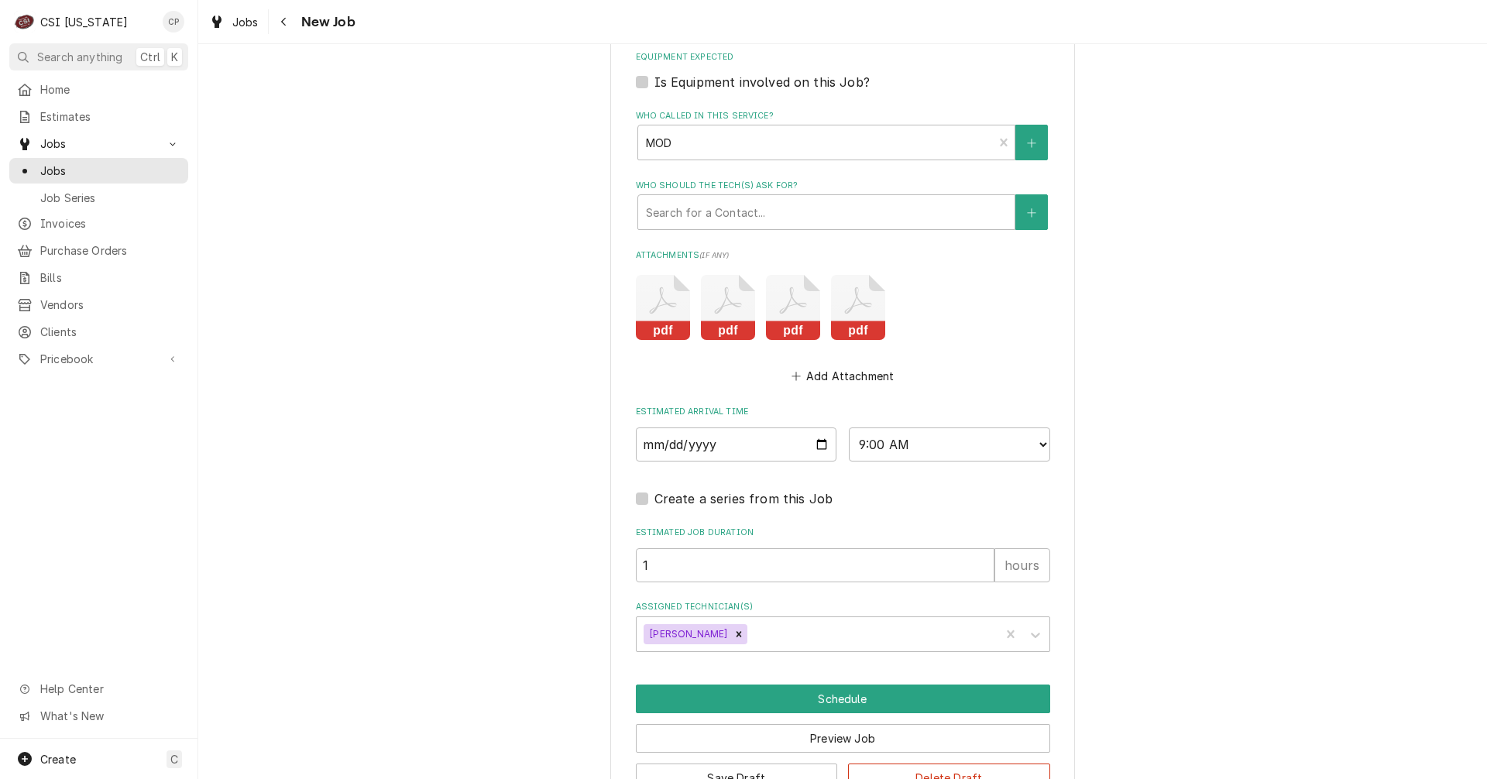
click at [690, 317] on icon "Attachments" at bounding box center [663, 307] width 54 height 65
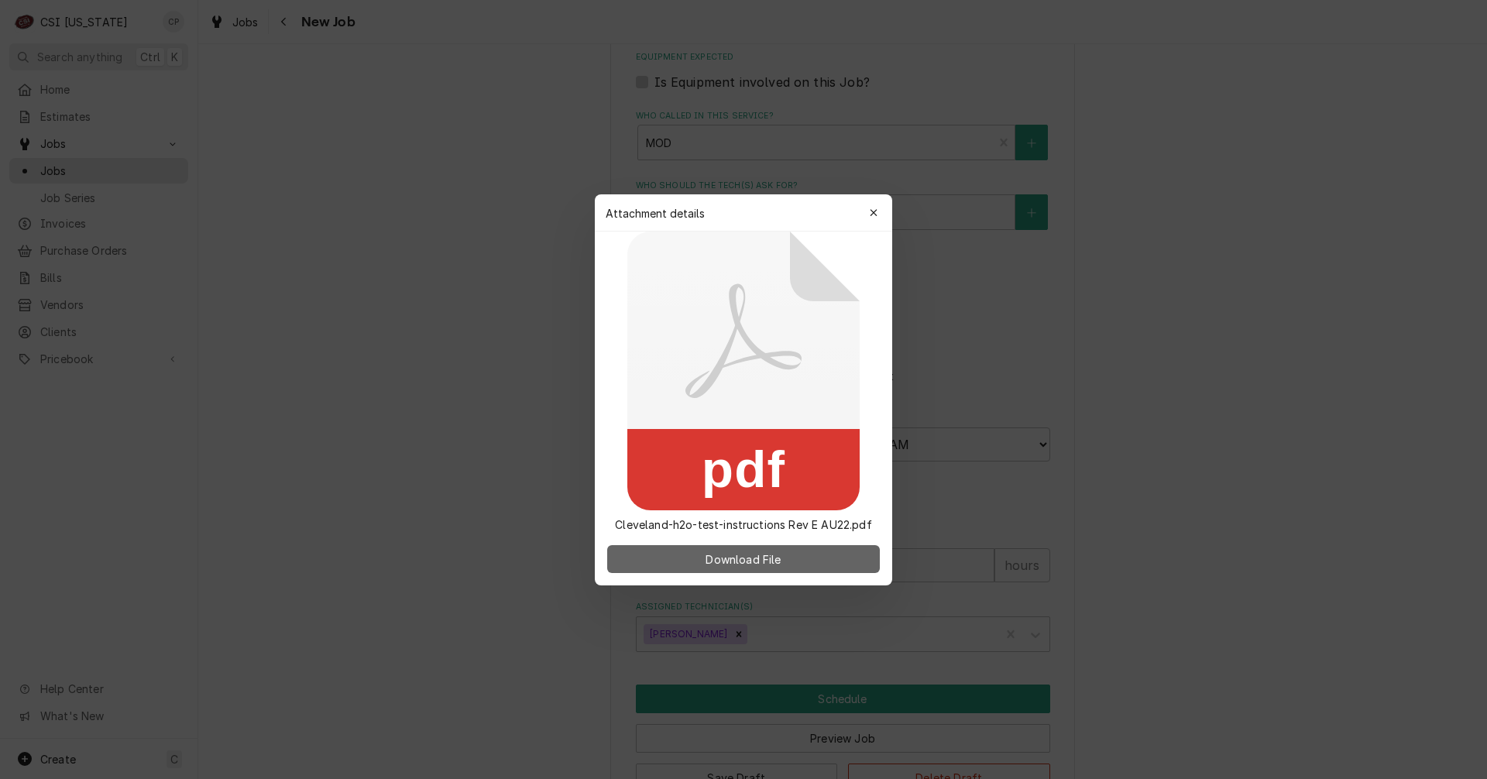
click at [777, 558] on span "Download File" at bounding box center [742, 559] width 81 height 16
click at [868, 218] on div "button" at bounding box center [873, 212] width 15 height 15
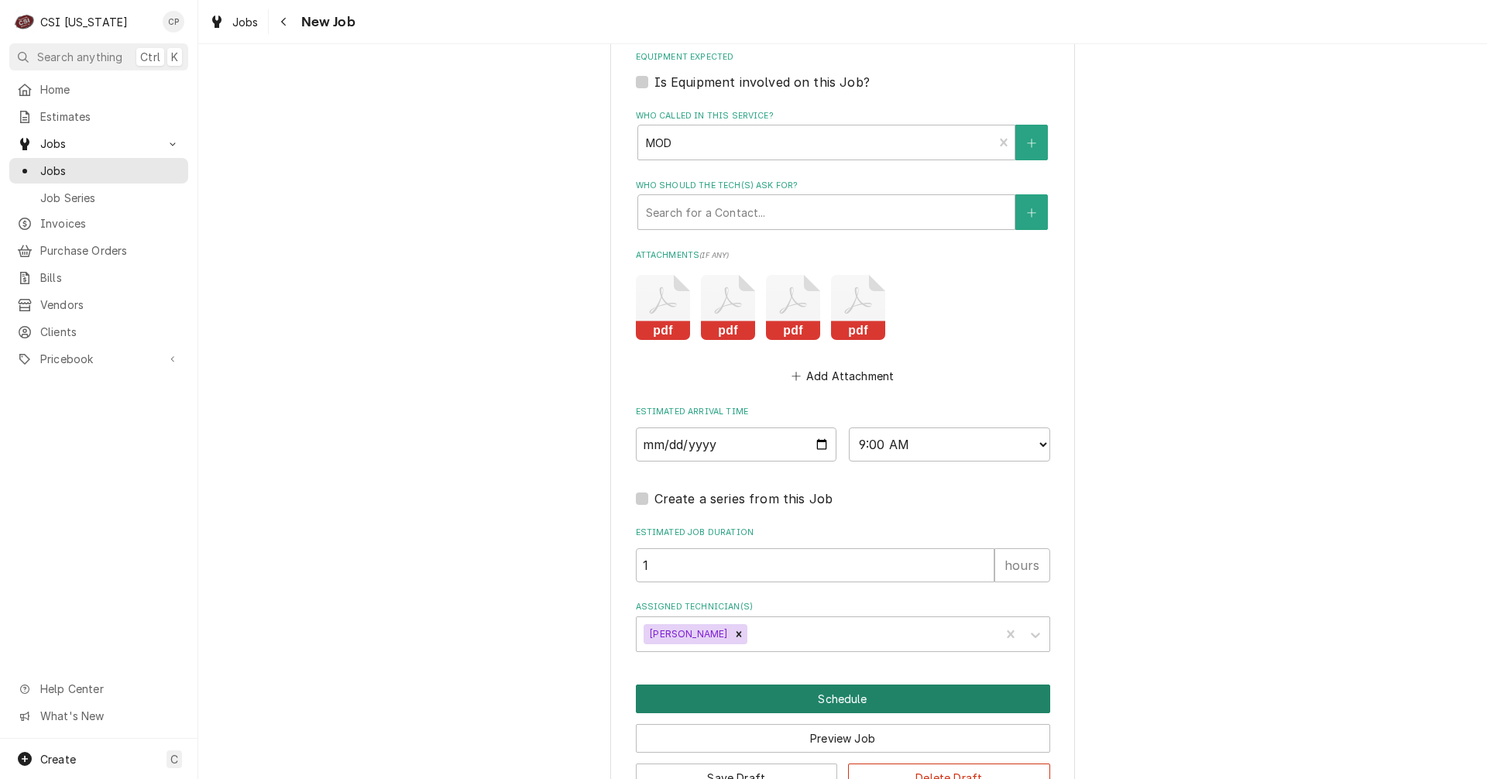
click at [806, 702] on button "Schedule" at bounding box center [843, 699] width 414 height 29
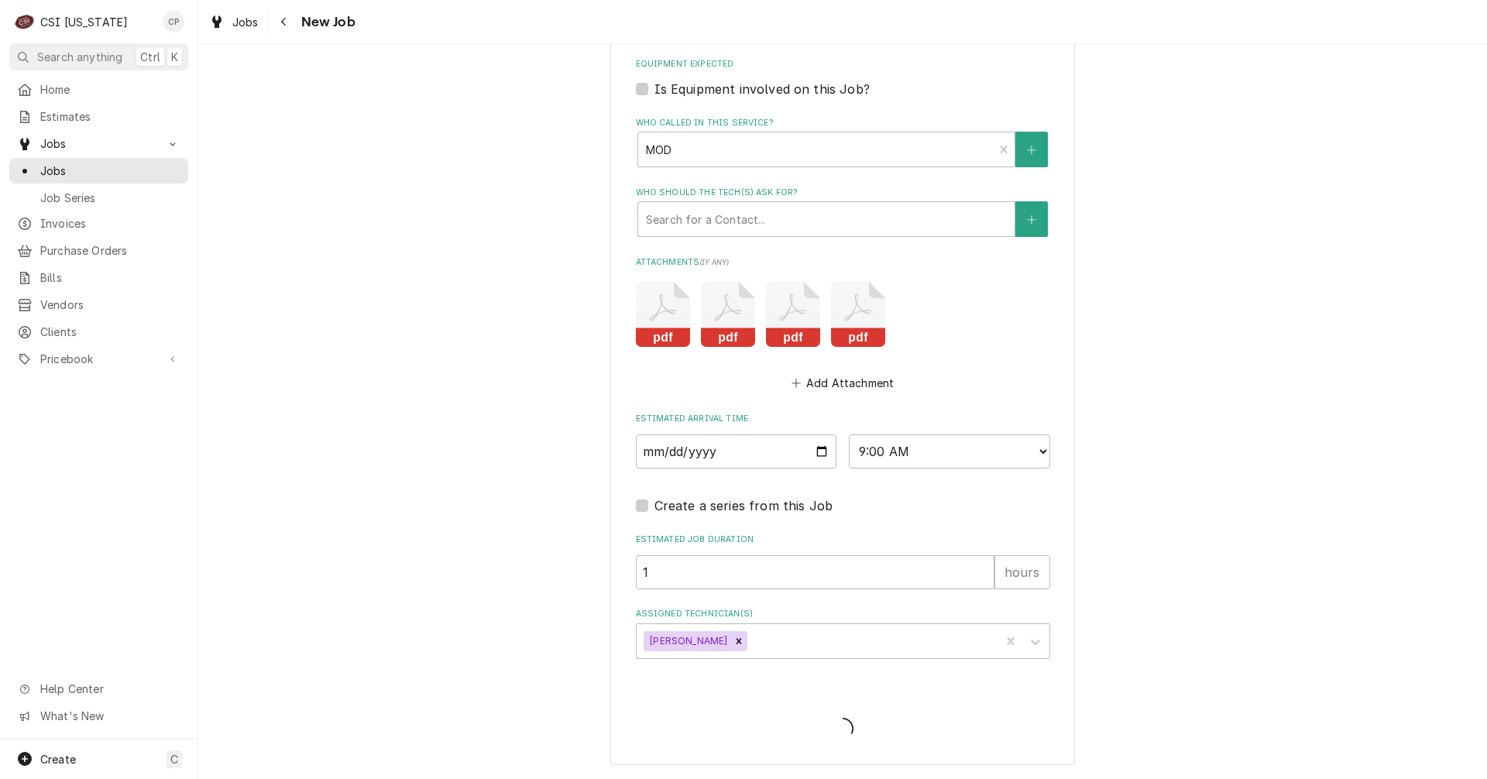
scroll to position [2304, 0]
type textarea "x"
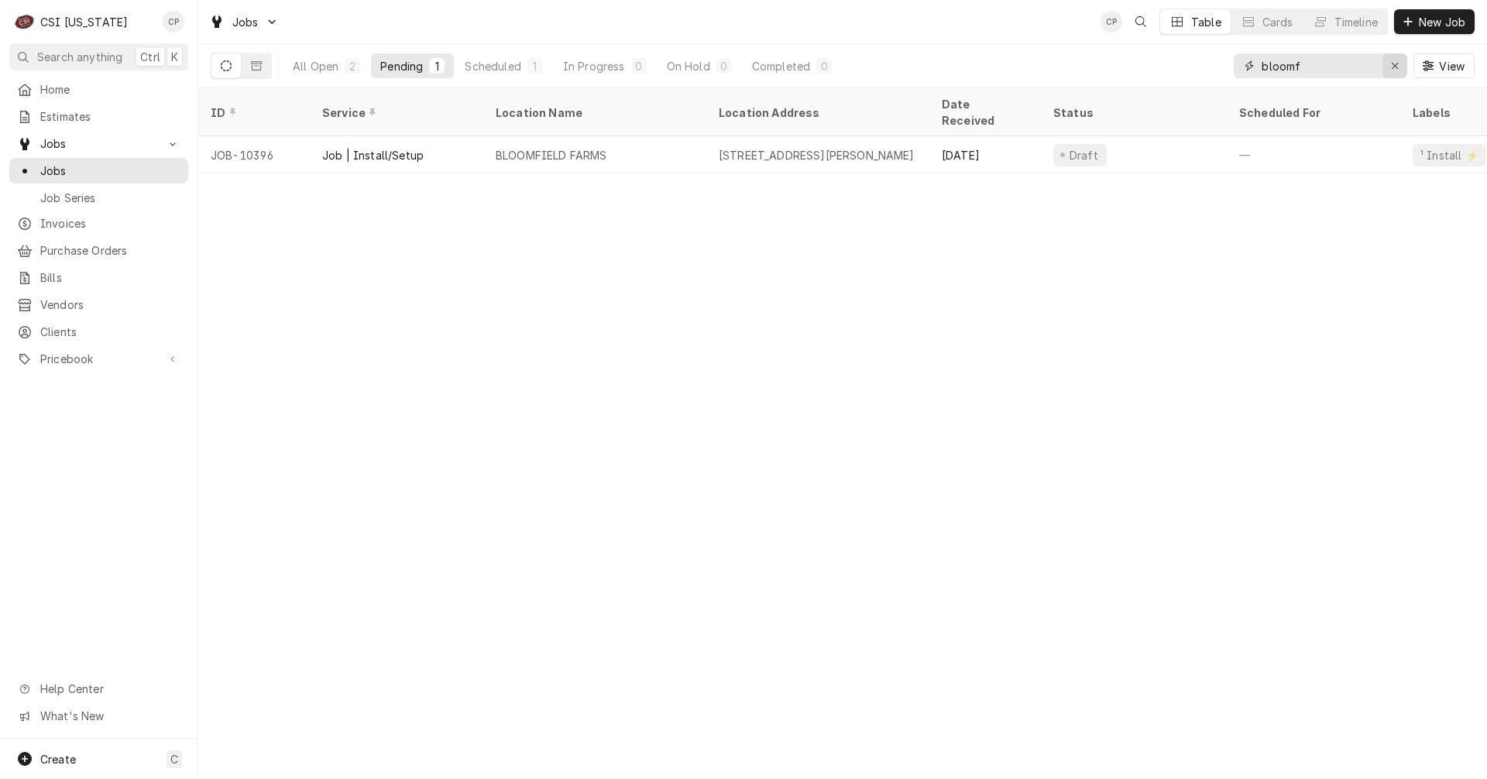
click at [1395, 64] on icon "Erase input" at bounding box center [1395, 65] width 9 height 11
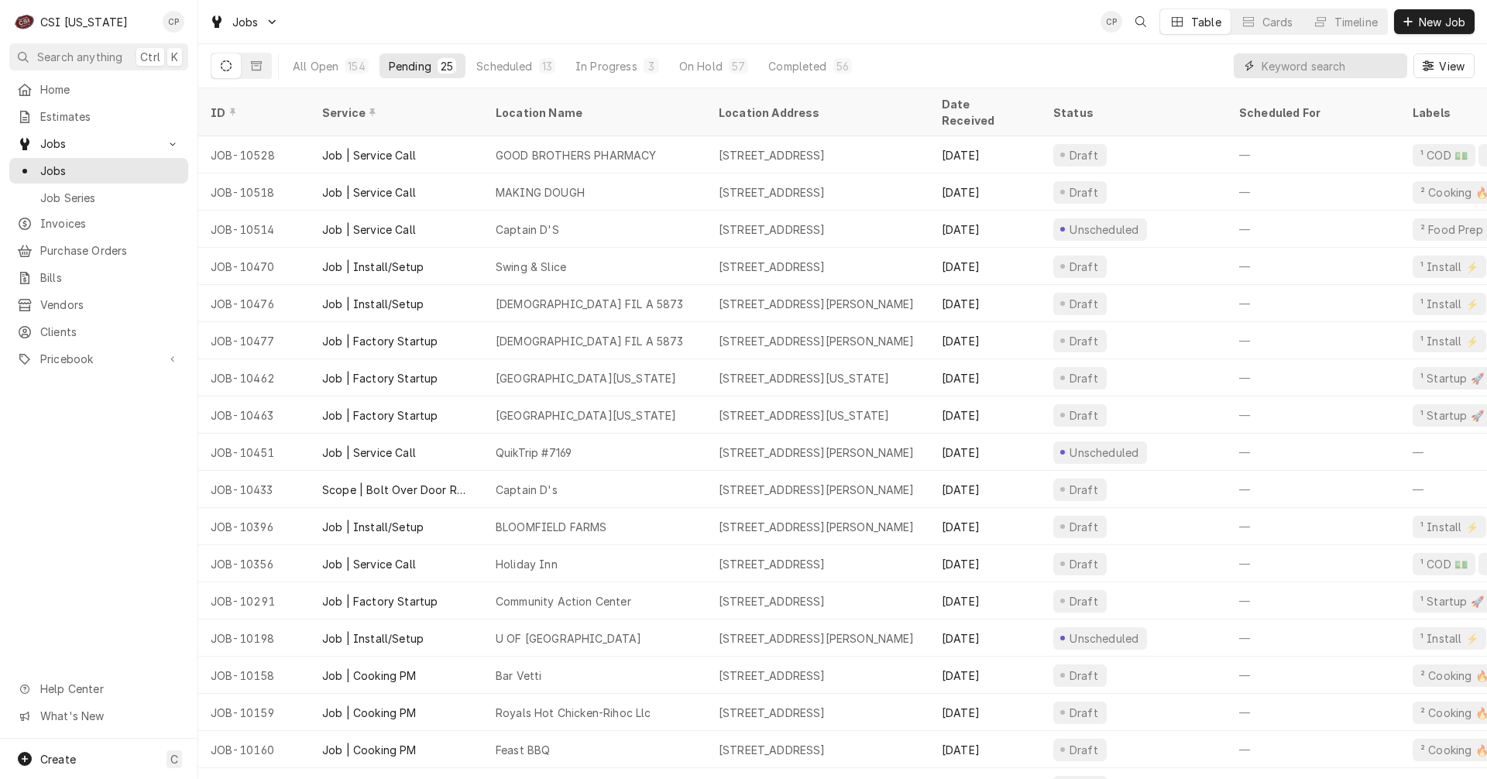
click at [1288, 67] on input "Dynamic Content Wrapper" at bounding box center [1330, 65] width 138 height 25
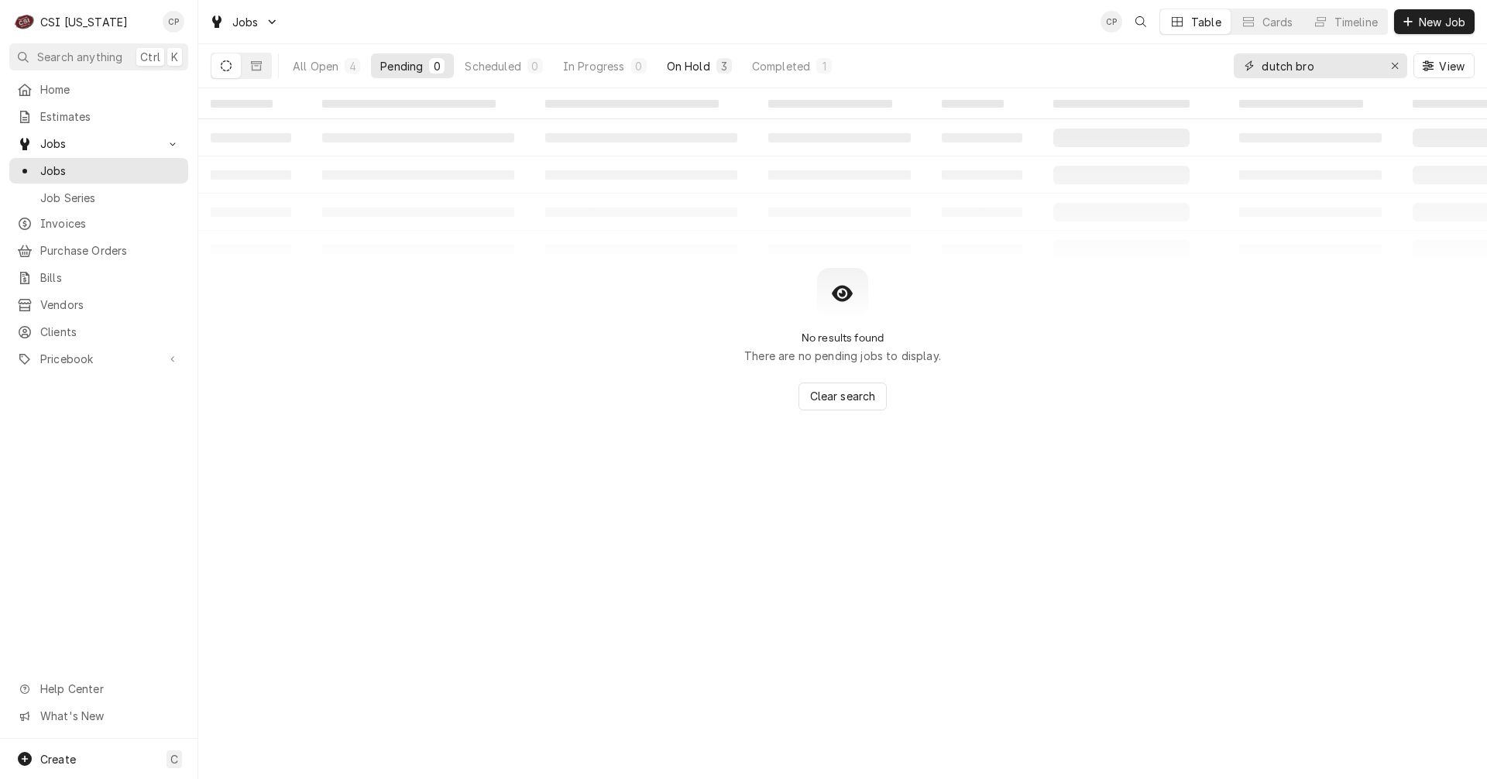
type input "dutch bro"
click at [713, 71] on button "On Hold 3" at bounding box center [699, 65] width 84 height 25
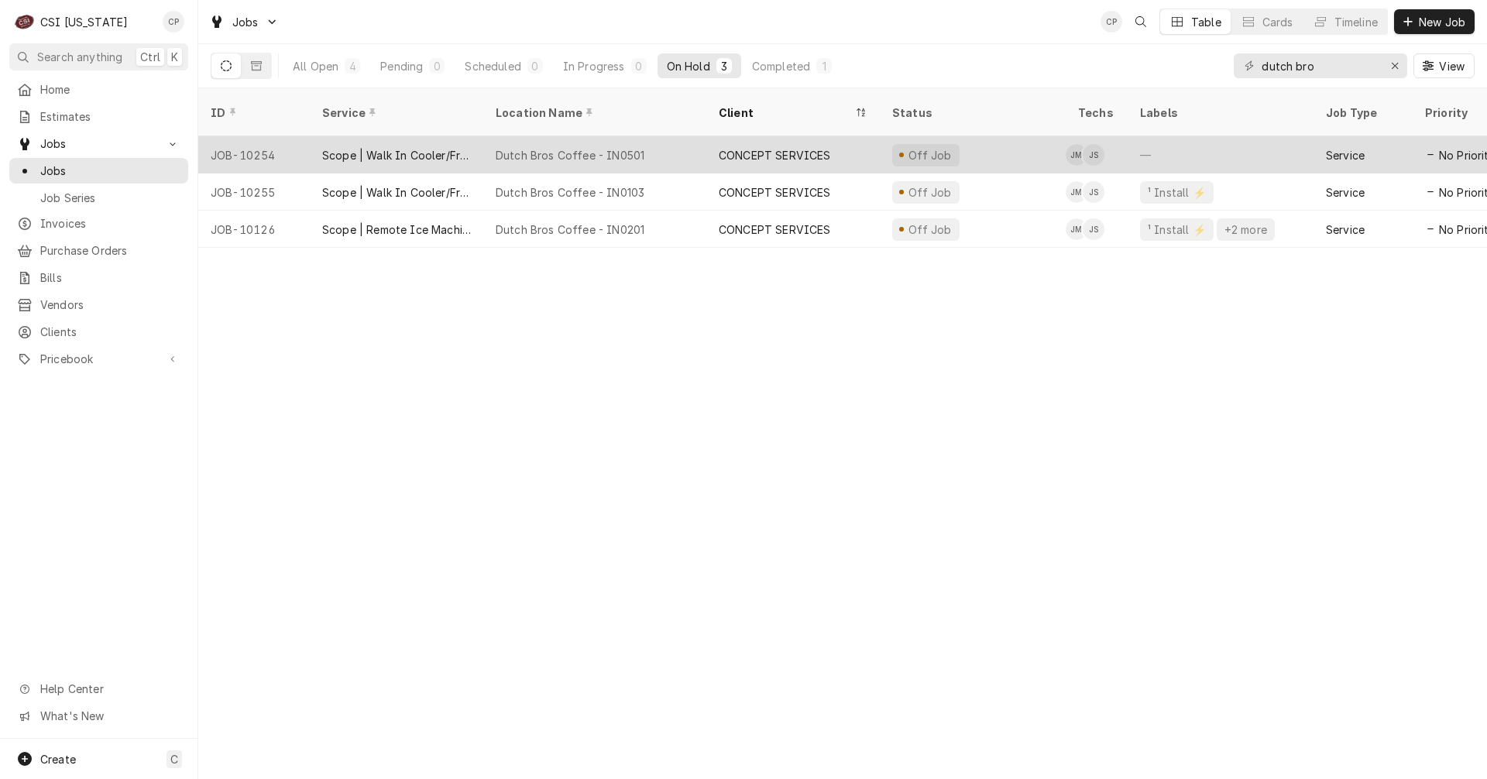
click at [551, 147] on div "Dutch Bros Coffee - IN0501" at bounding box center [570, 155] width 149 height 16
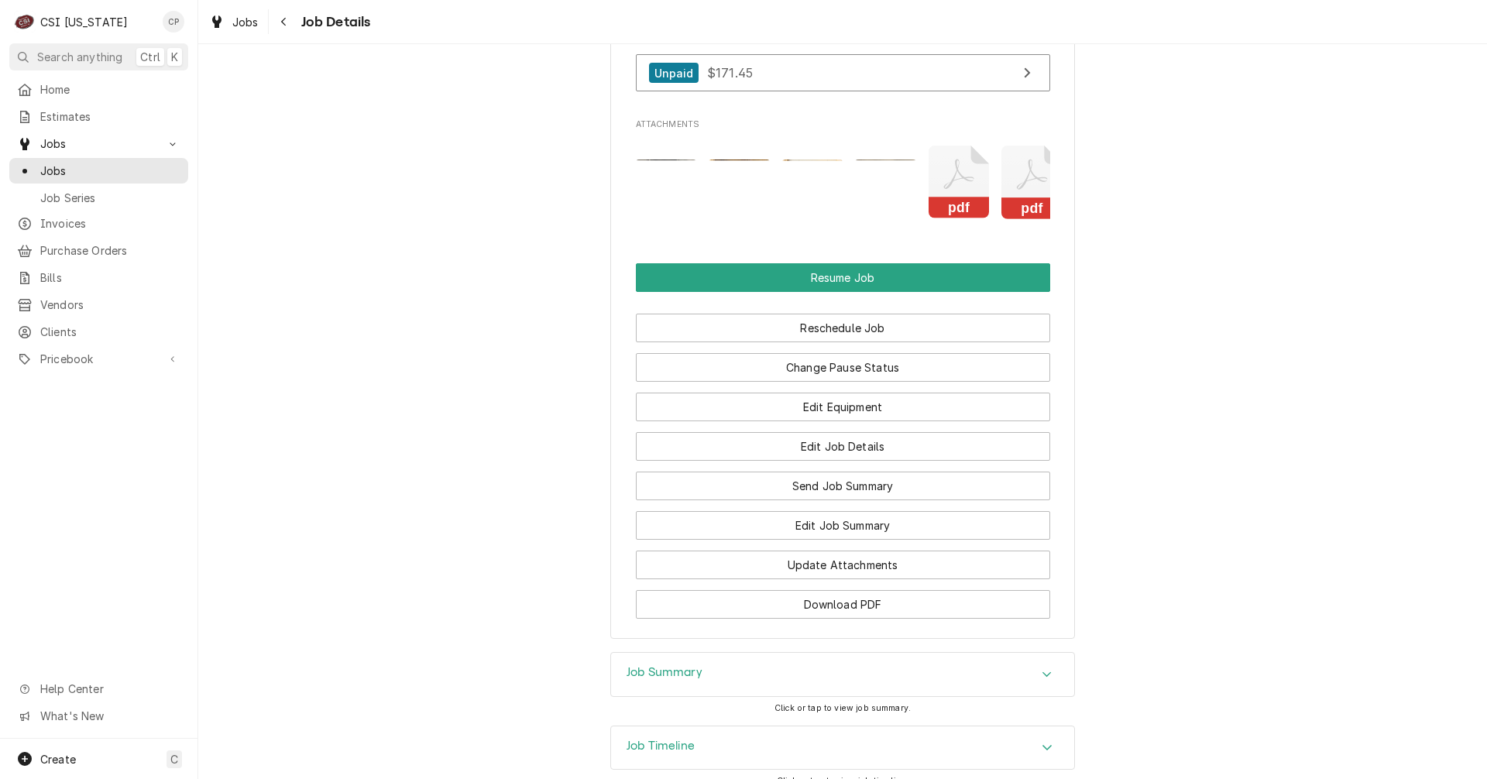
scroll to position [1721, 0]
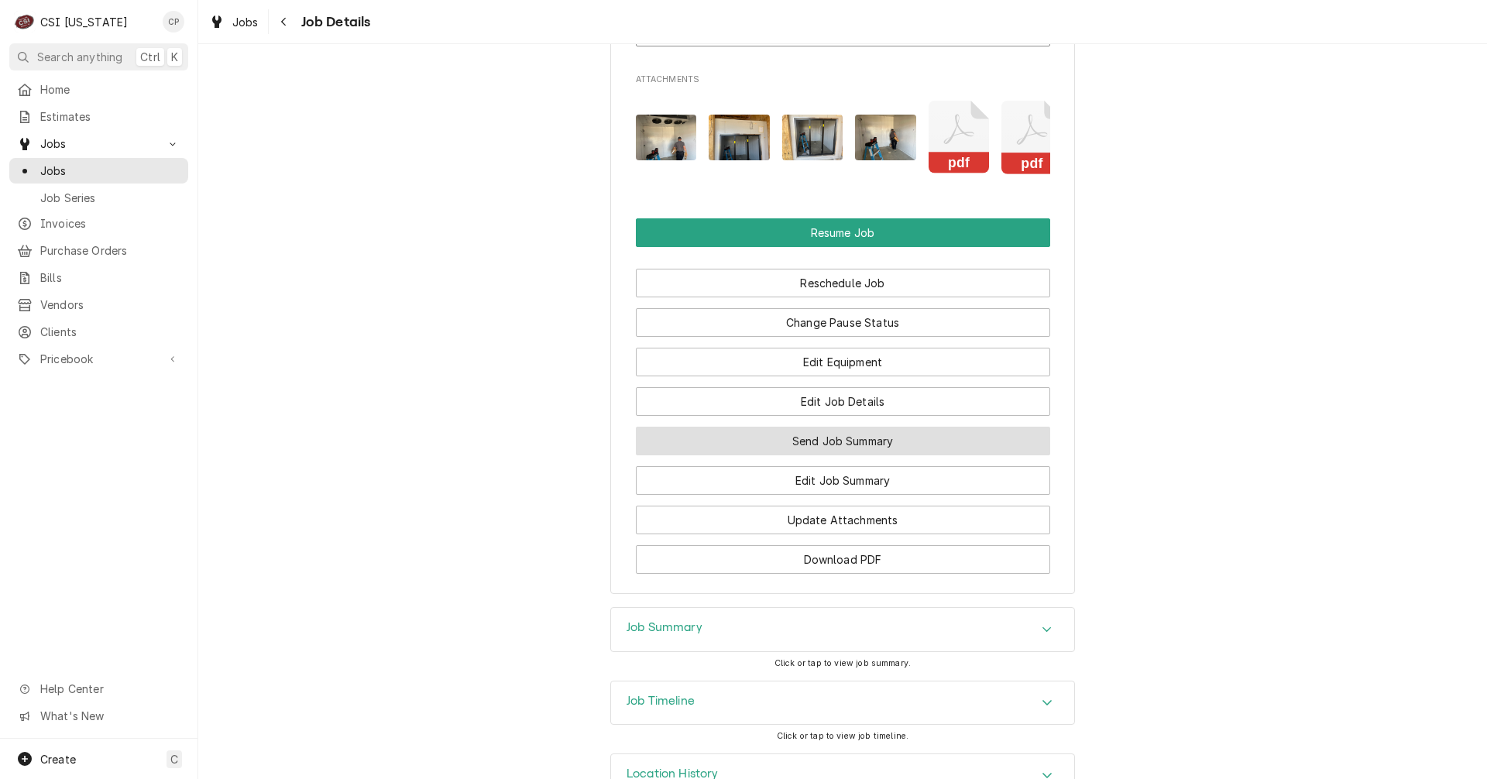
click at [771, 455] on button "Send Job Summary" at bounding box center [843, 441] width 414 height 29
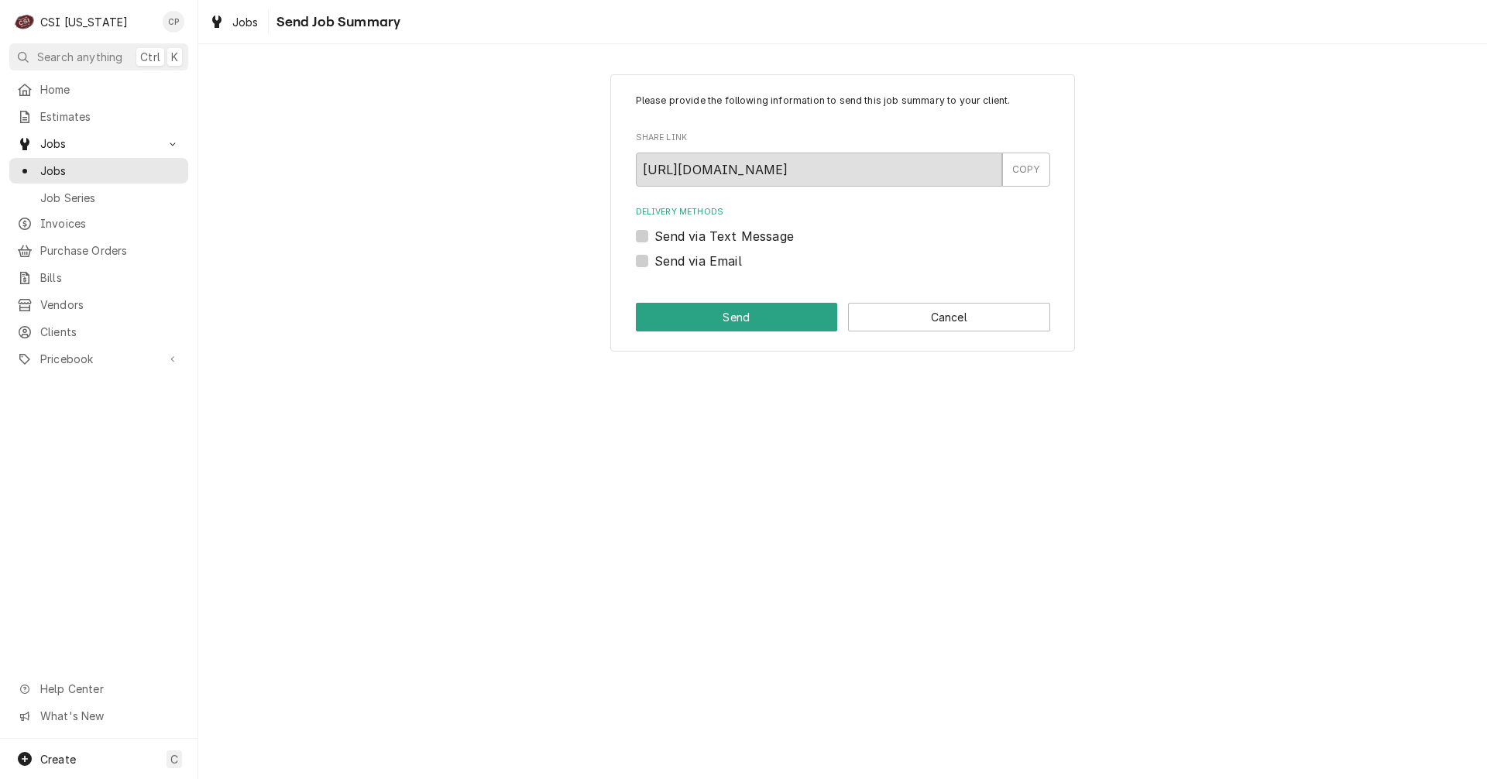
click at [984, 297] on div "Please provide the following information to send this job summary to your clien…" at bounding box center [842, 212] width 465 height 277
click at [976, 324] on button "Cancel" at bounding box center [949, 317] width 202 height 29
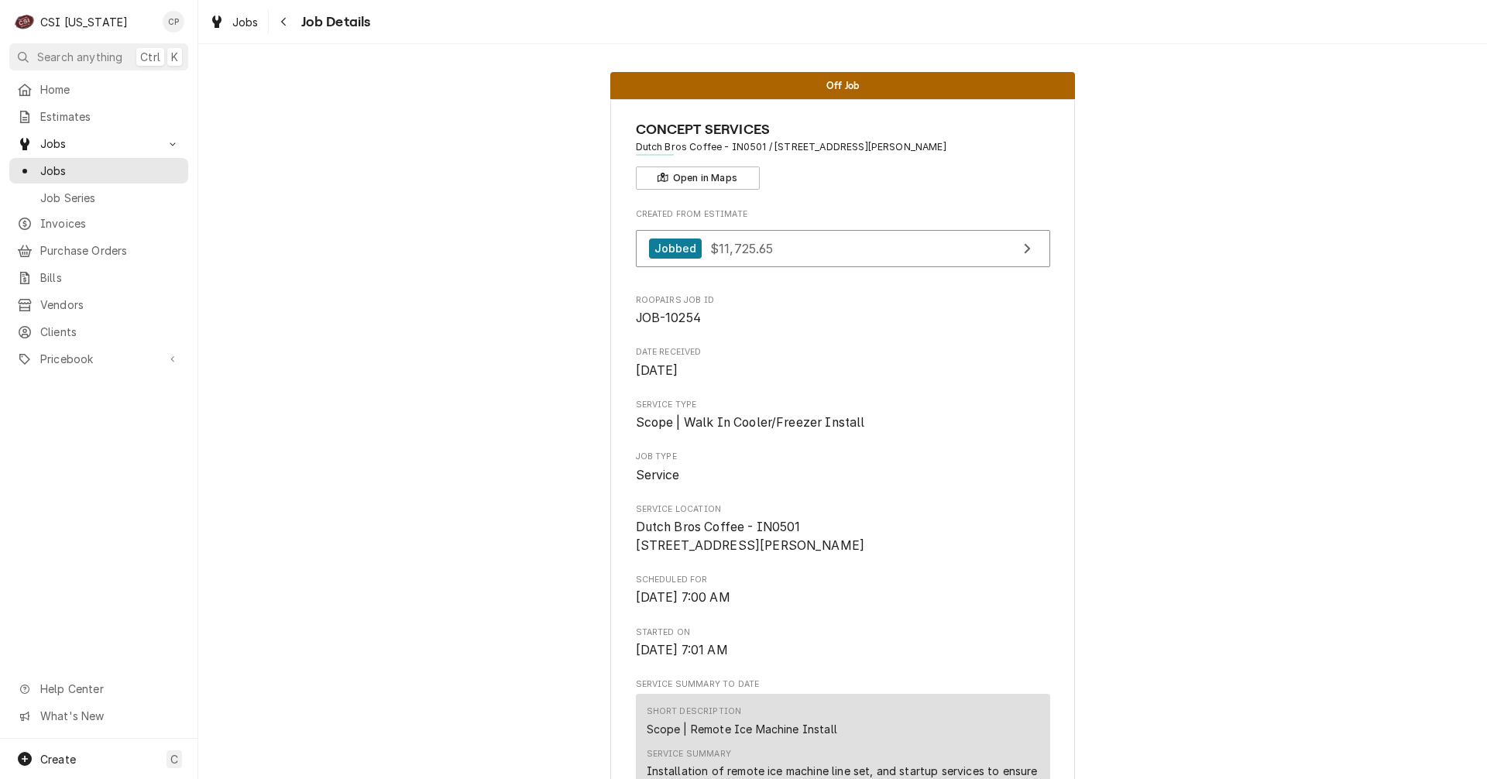
scroll to position [1721, 0]
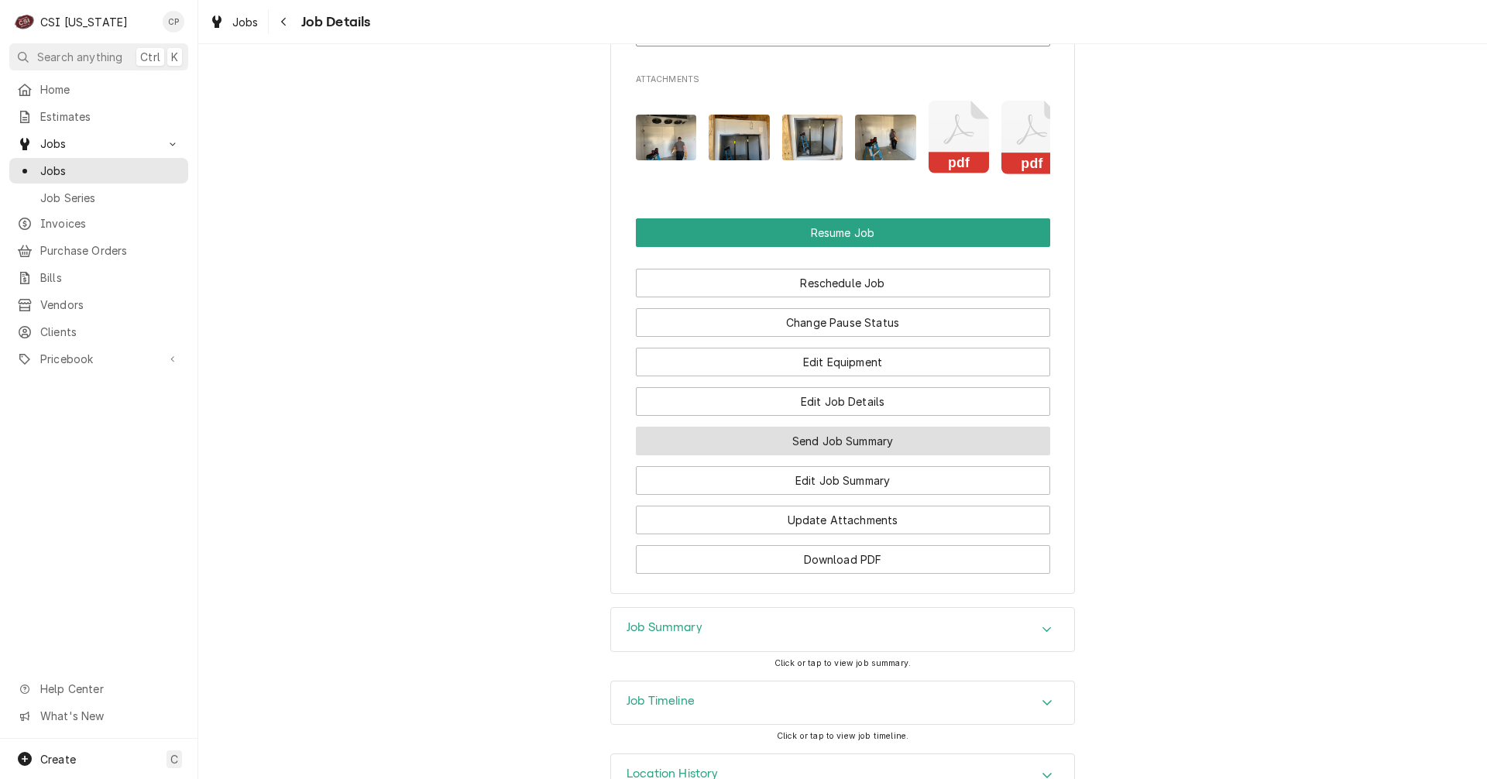
click at [776, 455] on button "Send Job Summary" at bounding box center [843, 441] width 414 height 29
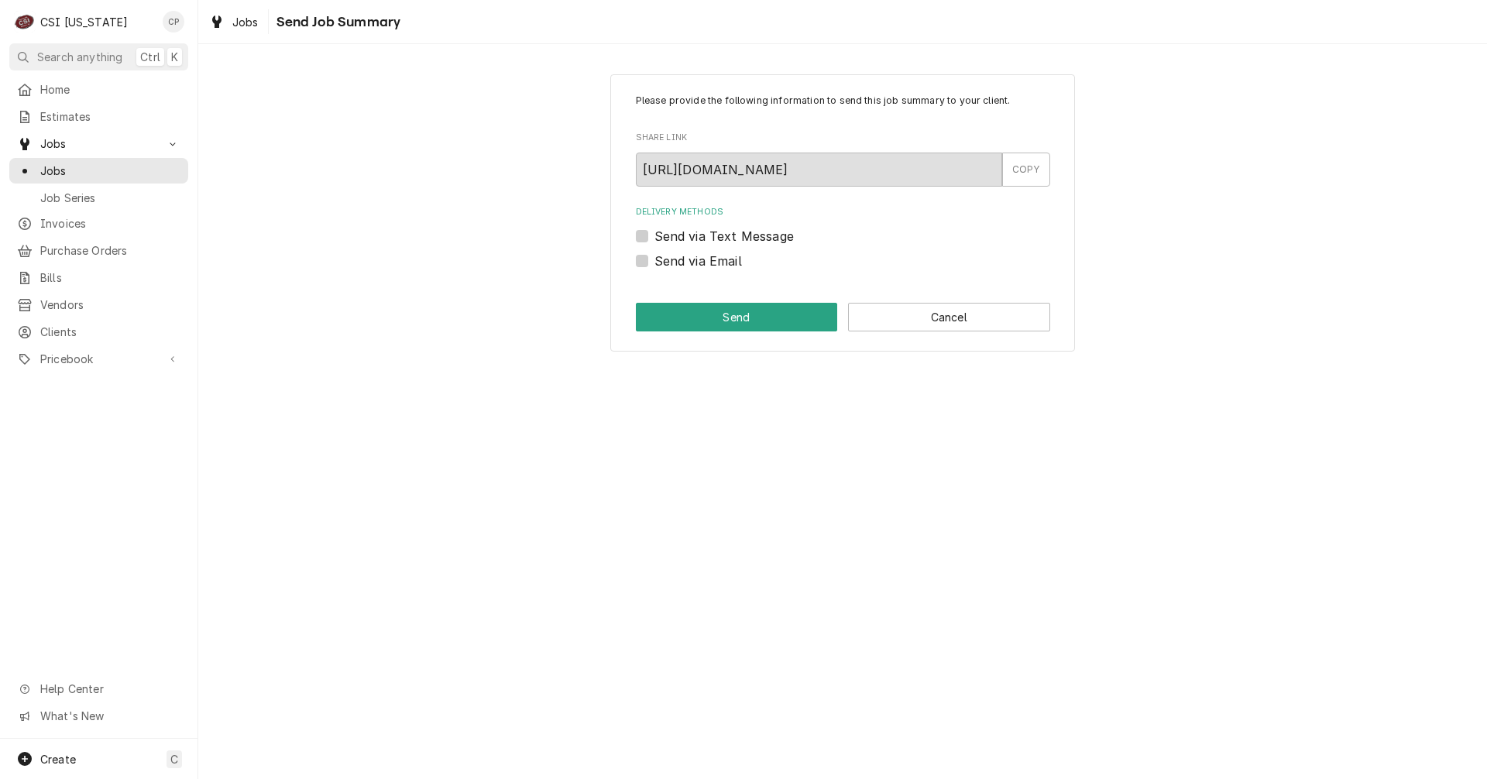
click at [654, 261] on label "Send via Email" at bounding box center [698, 261] width 88 height 19
click at [654, 261] on input "Send via Email" at bounding box center [861, 269] width 414 height 34
checkbox input "true"
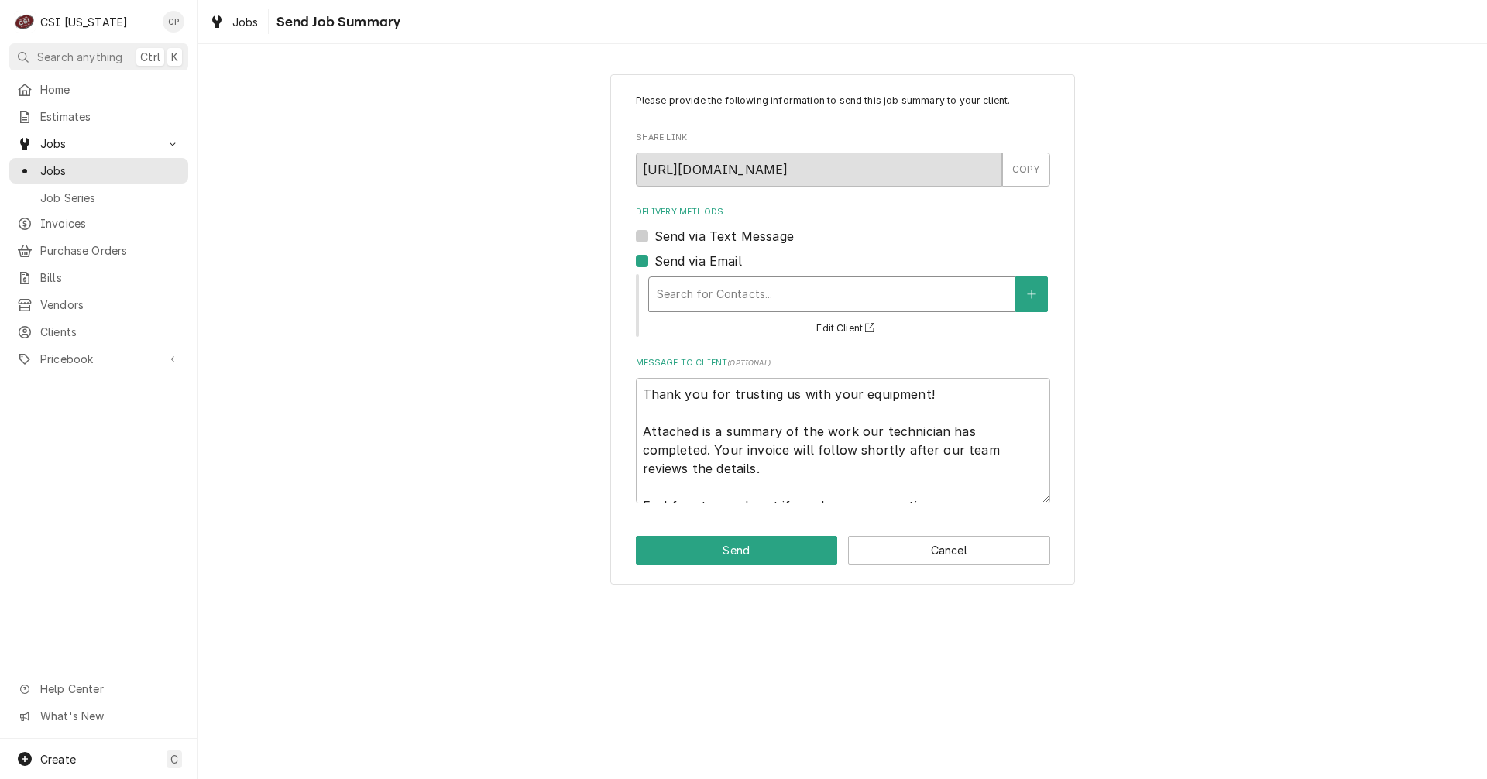
click at [709, 291] on div "Delivery Methods" at bounding box center [832, 294] width 350 height 28
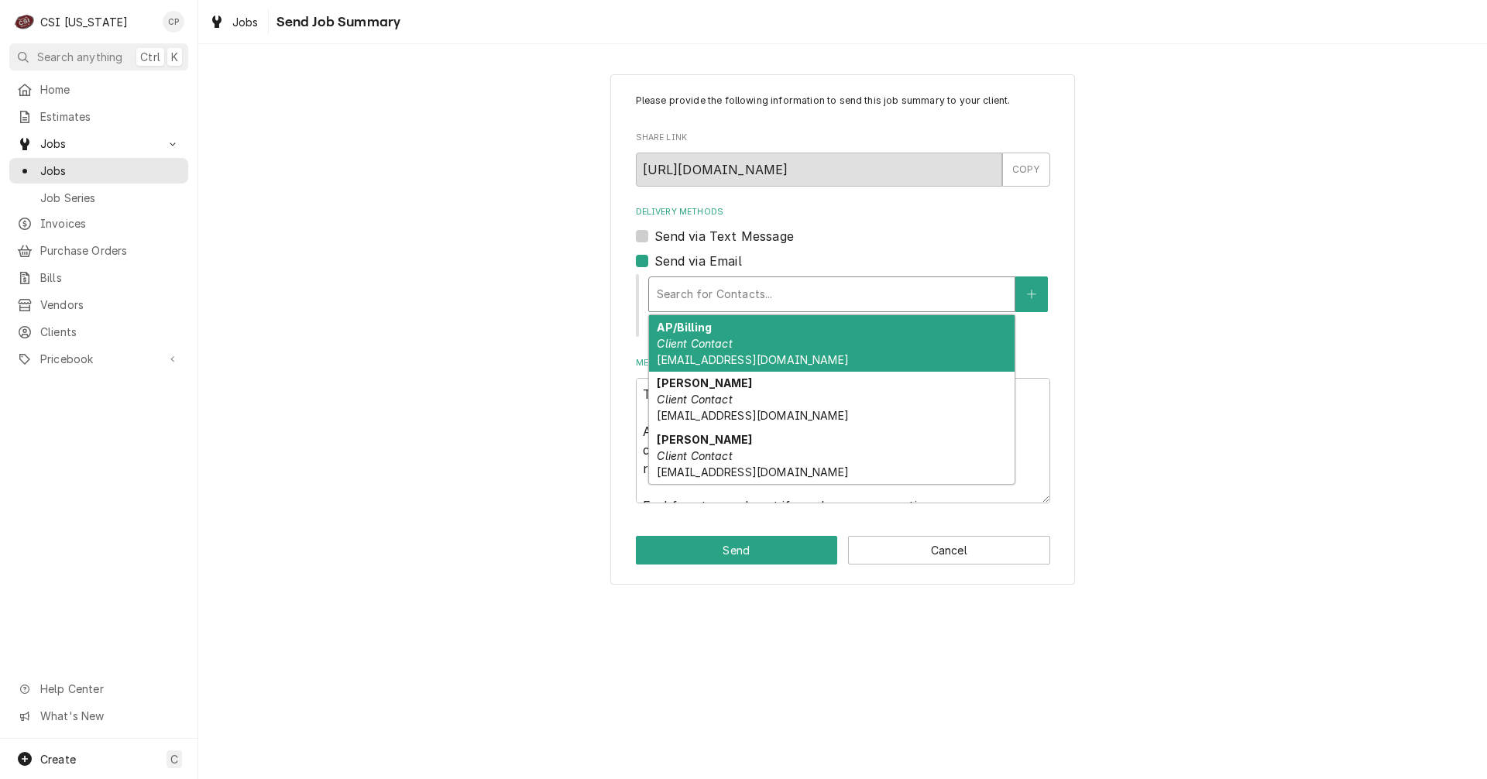
type textarea "x"
type input "c"
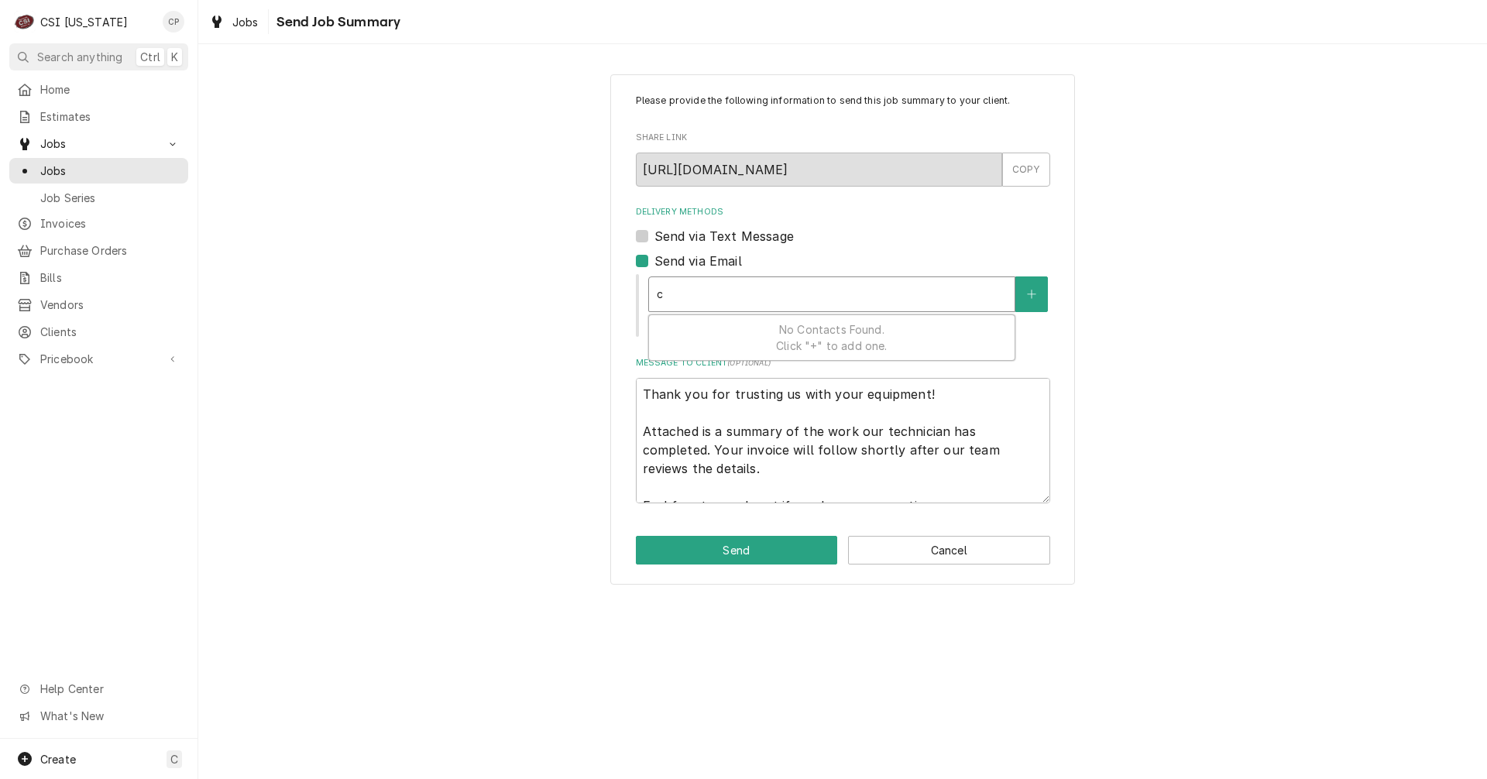
type textarea "x"
type input "cr"
type textarea "x"
type input "cra"
click at [699, 297] on div "Delivery Methods" at bounding box center [832, 294] width 350 height 28
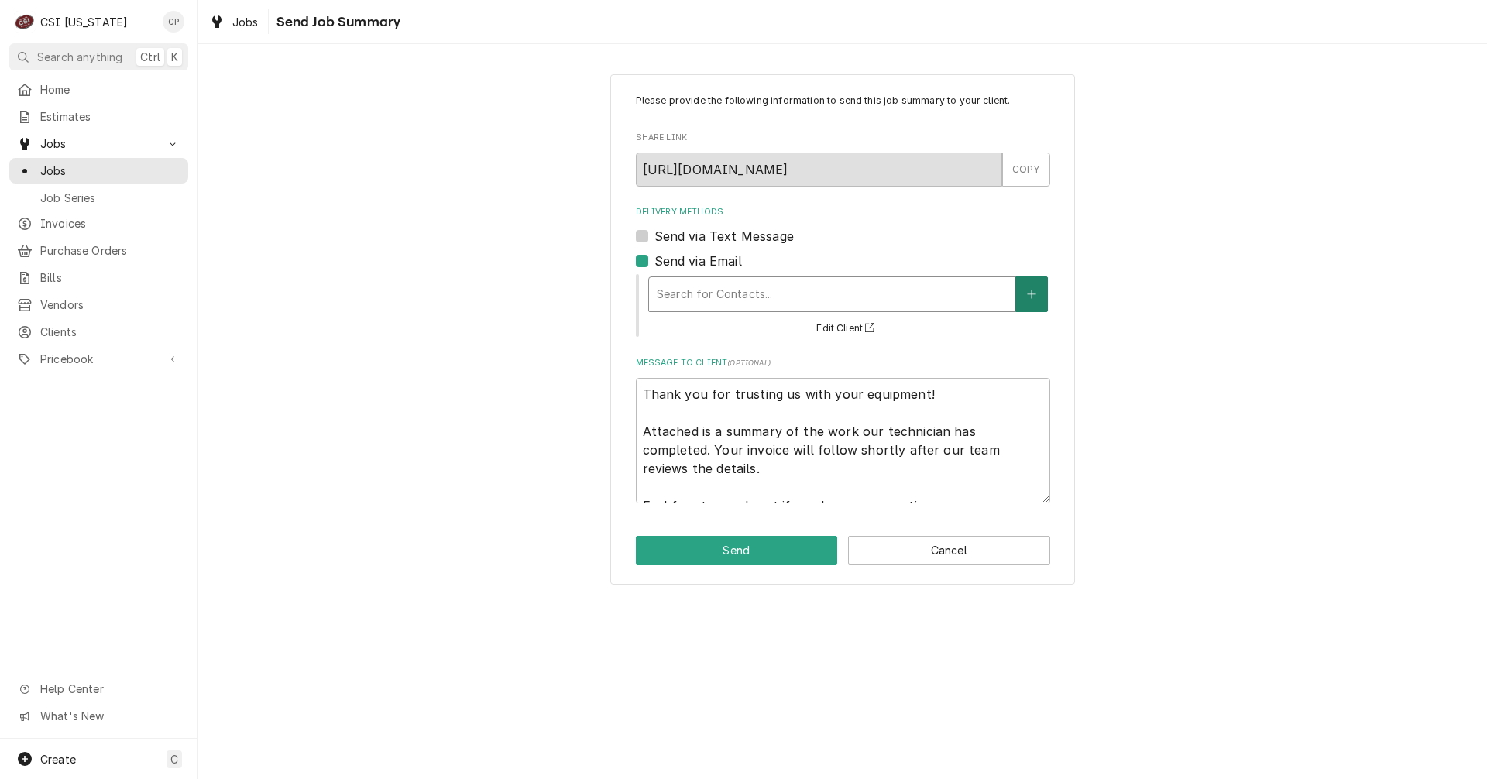
click at [1036, 299] on icon "Create New Contact" at bounding box center [1031, 294] width 9 height 11
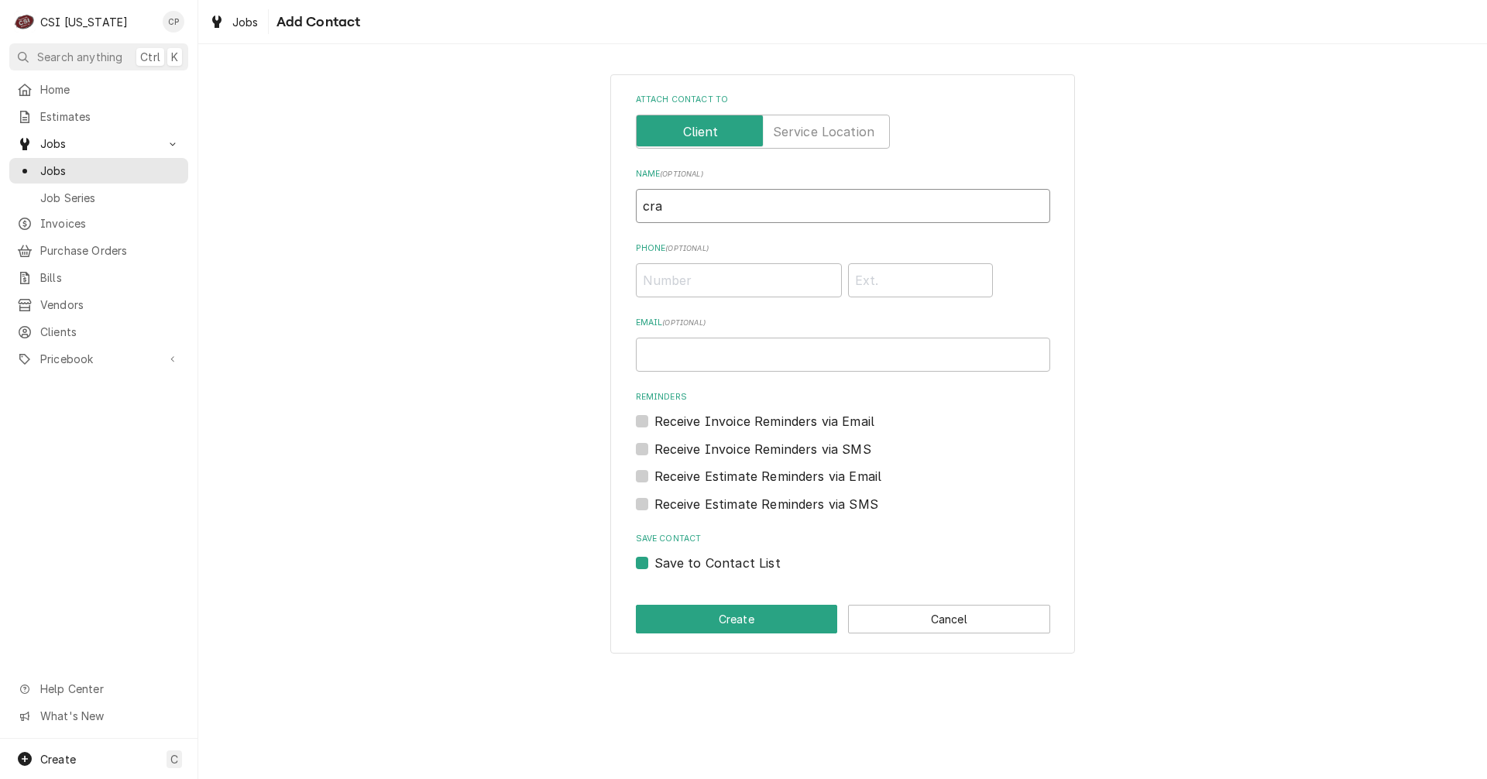
click at [726, 211] on input "cra" at bounding box center [843, 206] width 414 height 34
type input "c"
type input "Craig Pierce"
type input "craig.pierce@csi1.com"
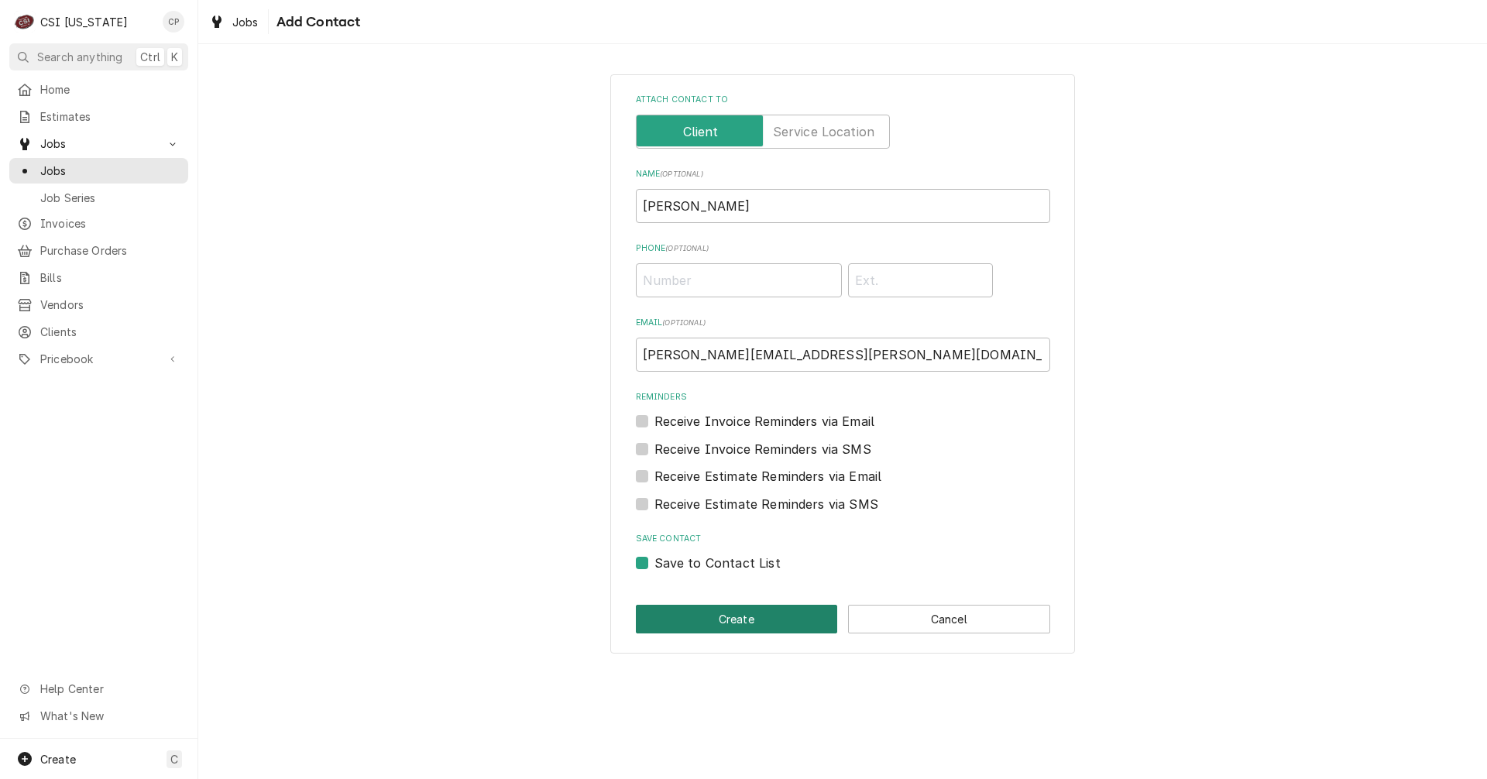
click at [754, 626] on button "Create" at bounding box center [737, 619] width 202 height 29
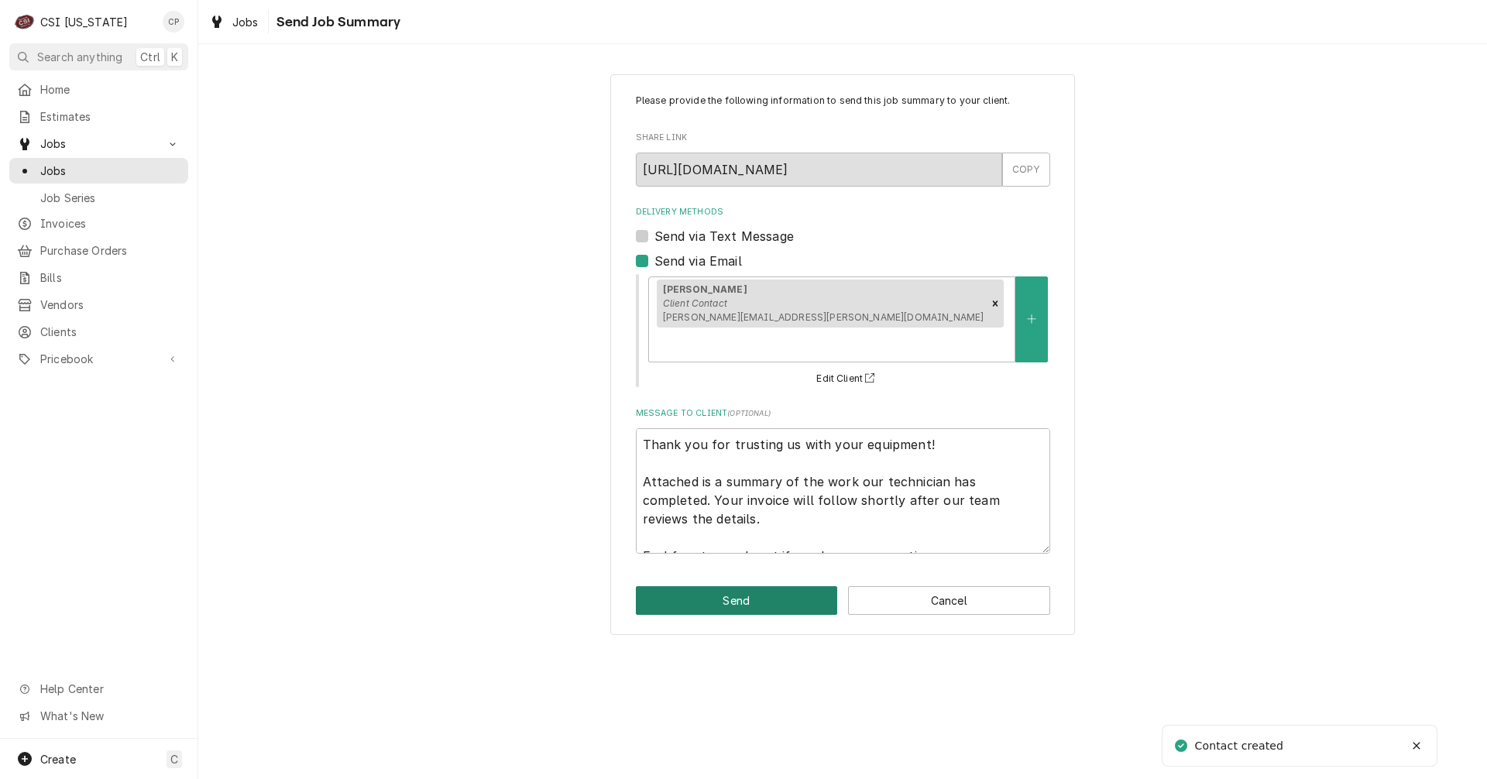
click at [739, 586] on button "Send" at bounding box center [737, 600] width 202 height 29
type textarea "x"
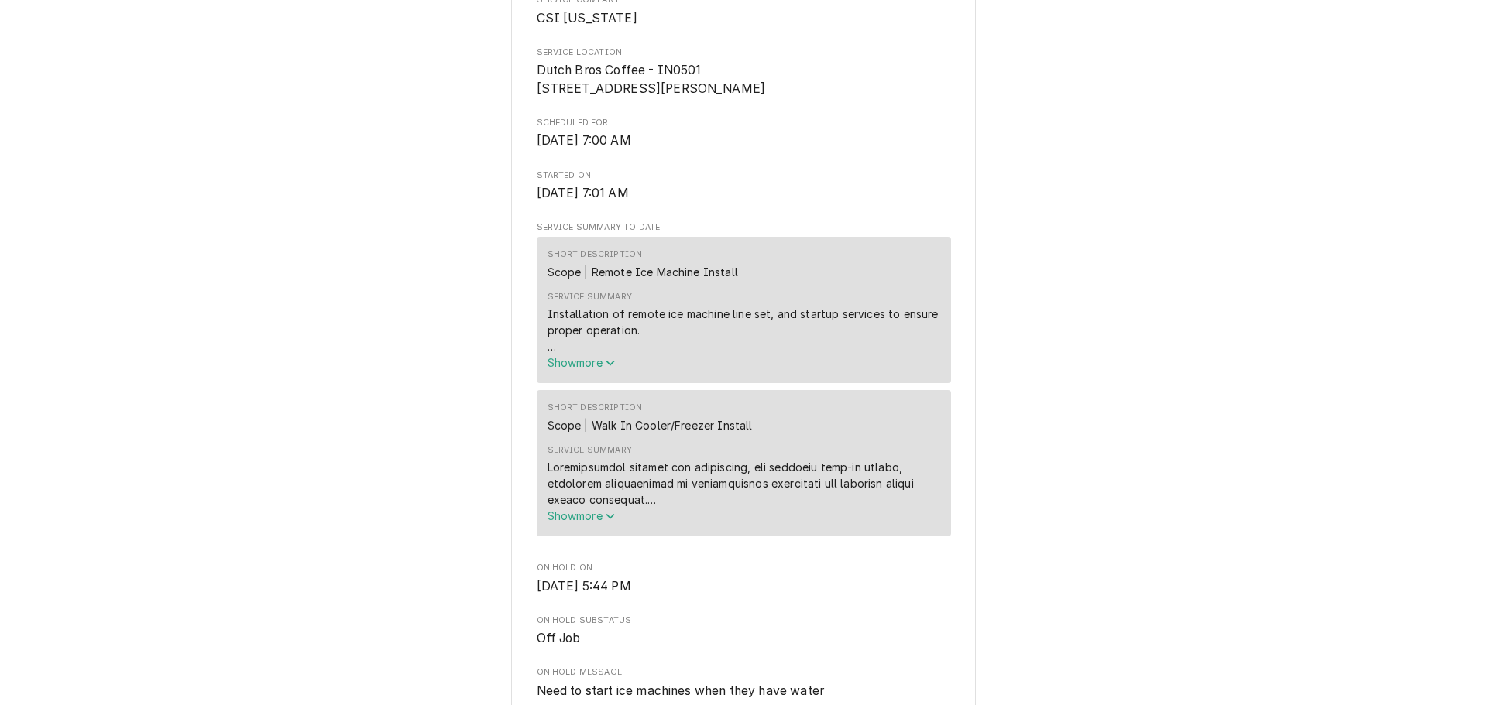
scroll to position [465, 0]
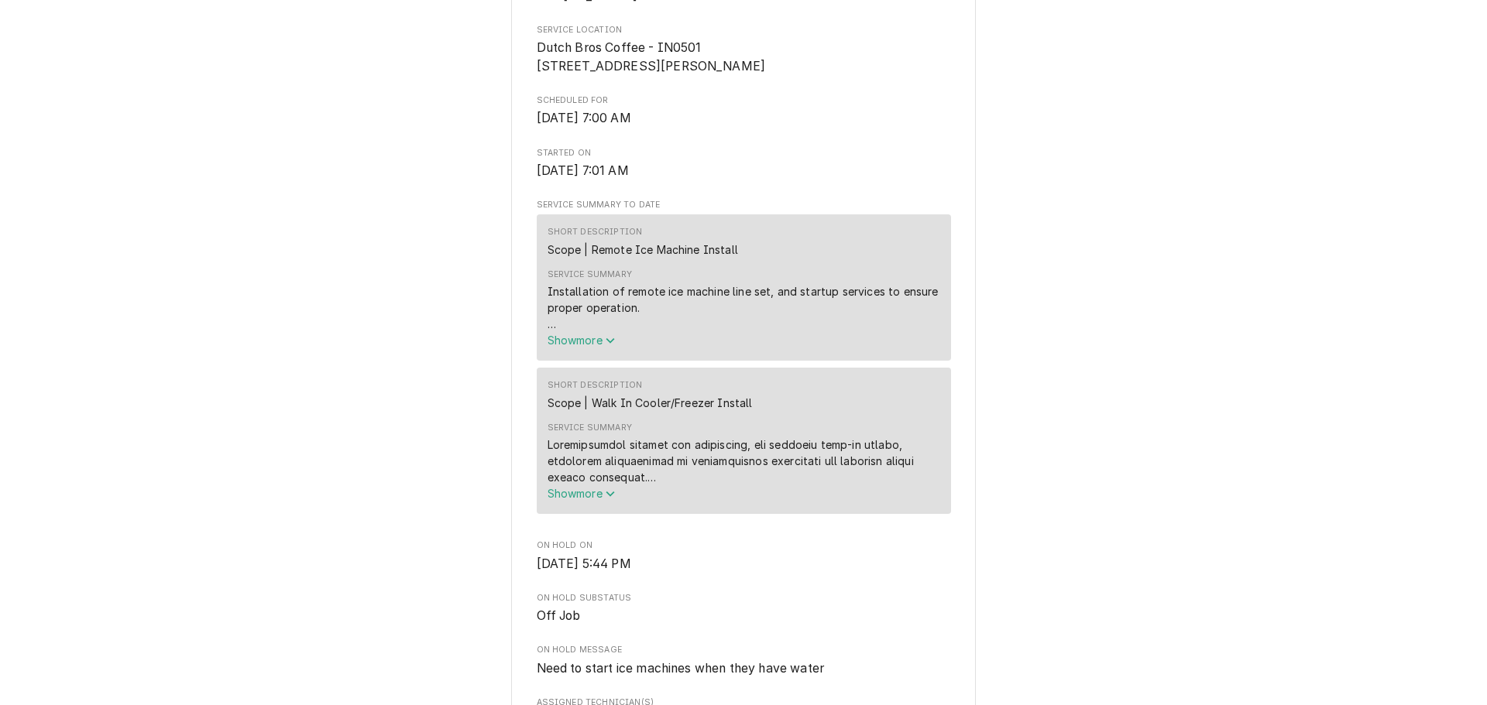
click at [566, 502] on button "Show more" at bounding box center [743, 494] width 393 height 16
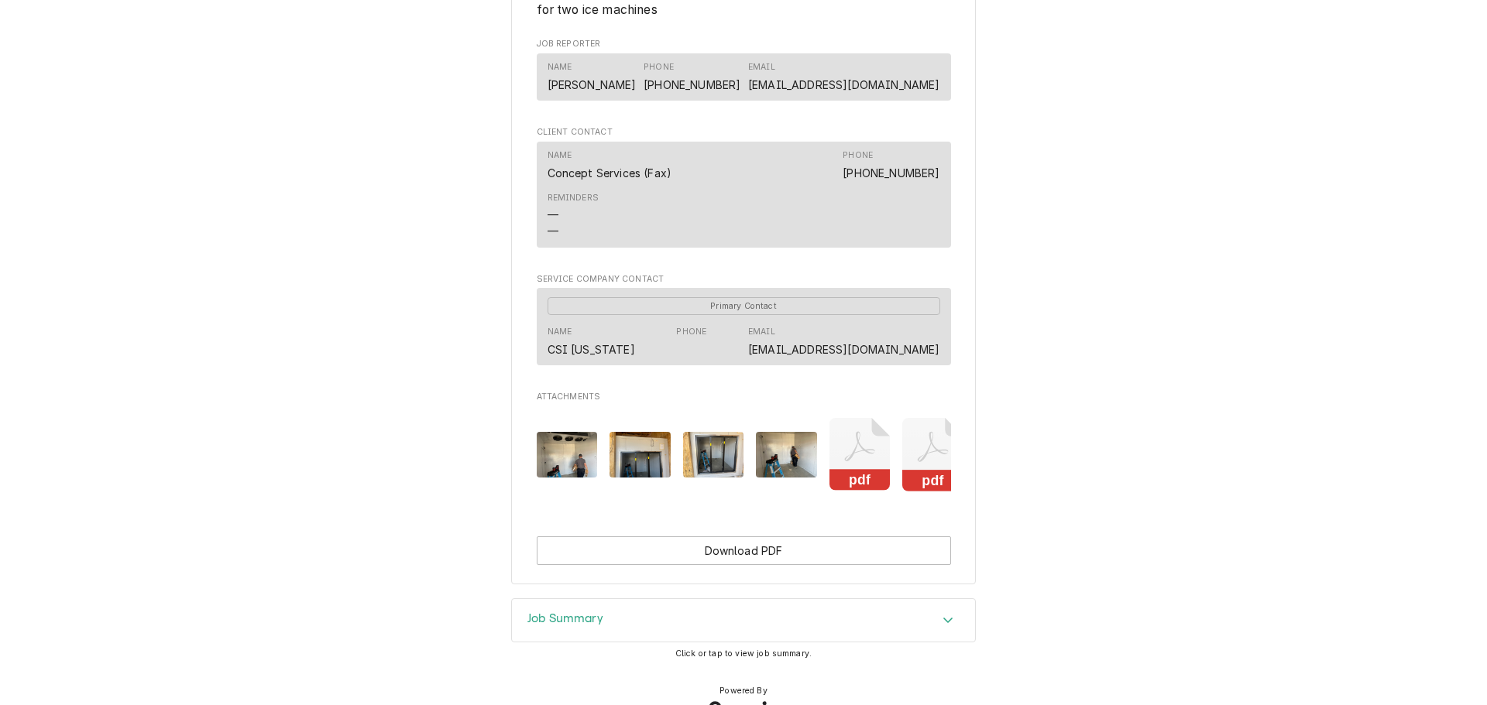
scroll to position [1761, 0]
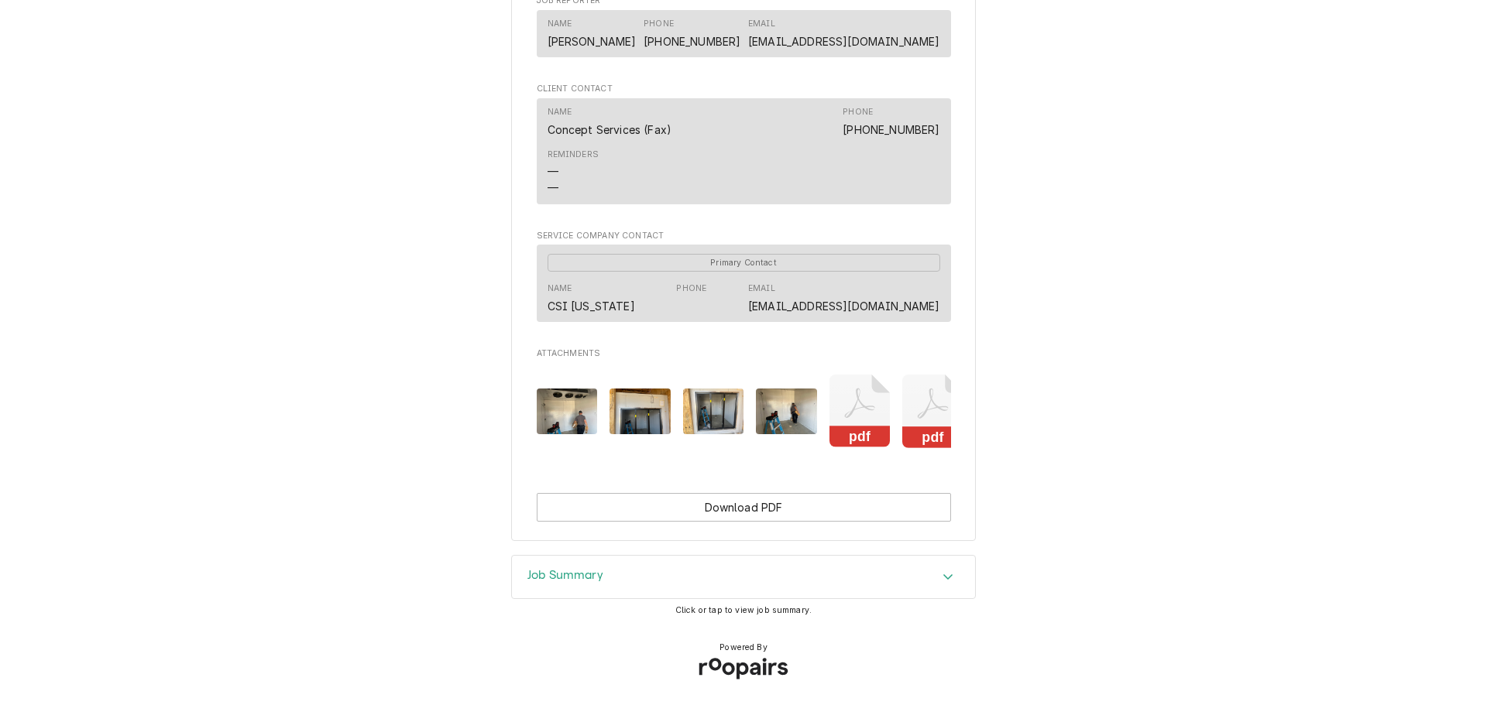
click at [568, 578] on h3 "Job Summary" at bounding box center [565, 575] width 76 height 15
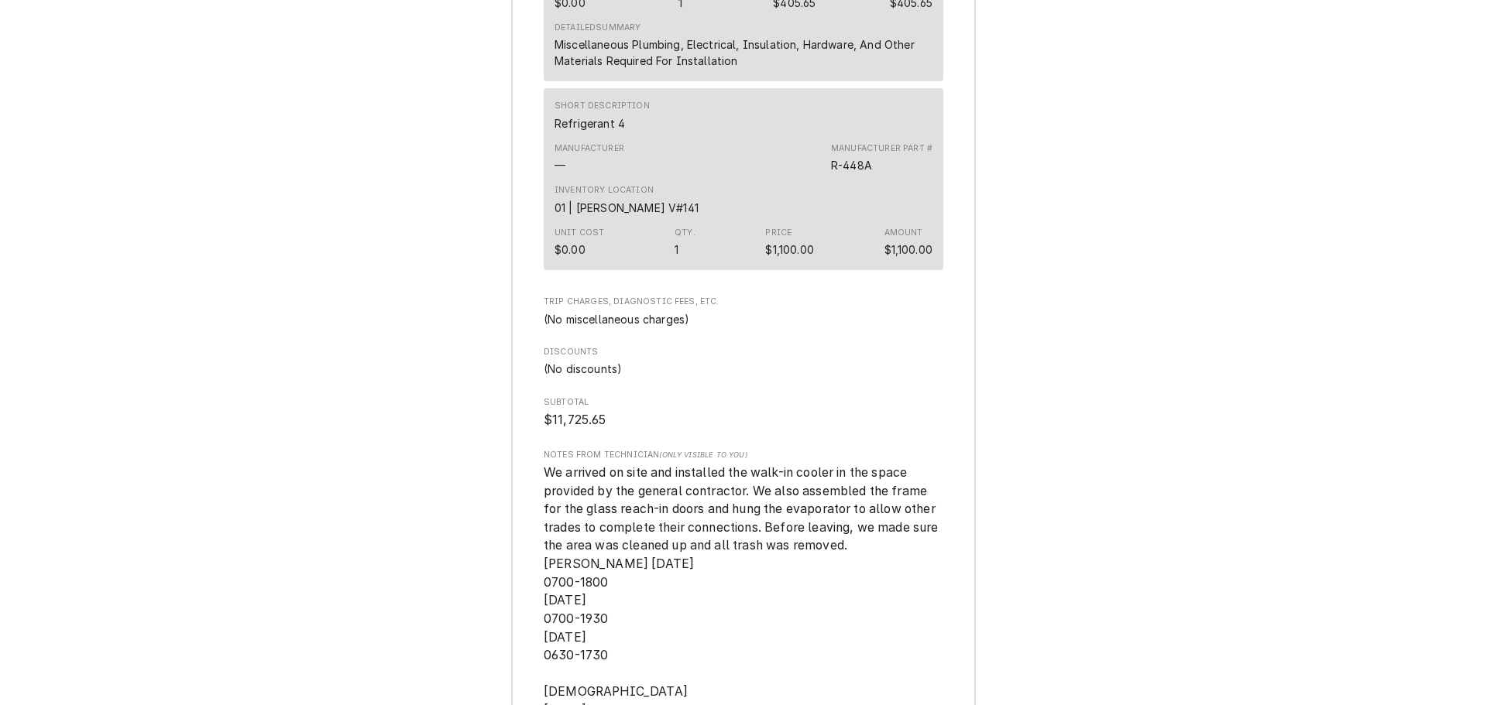
scroll to position [4006, 0]
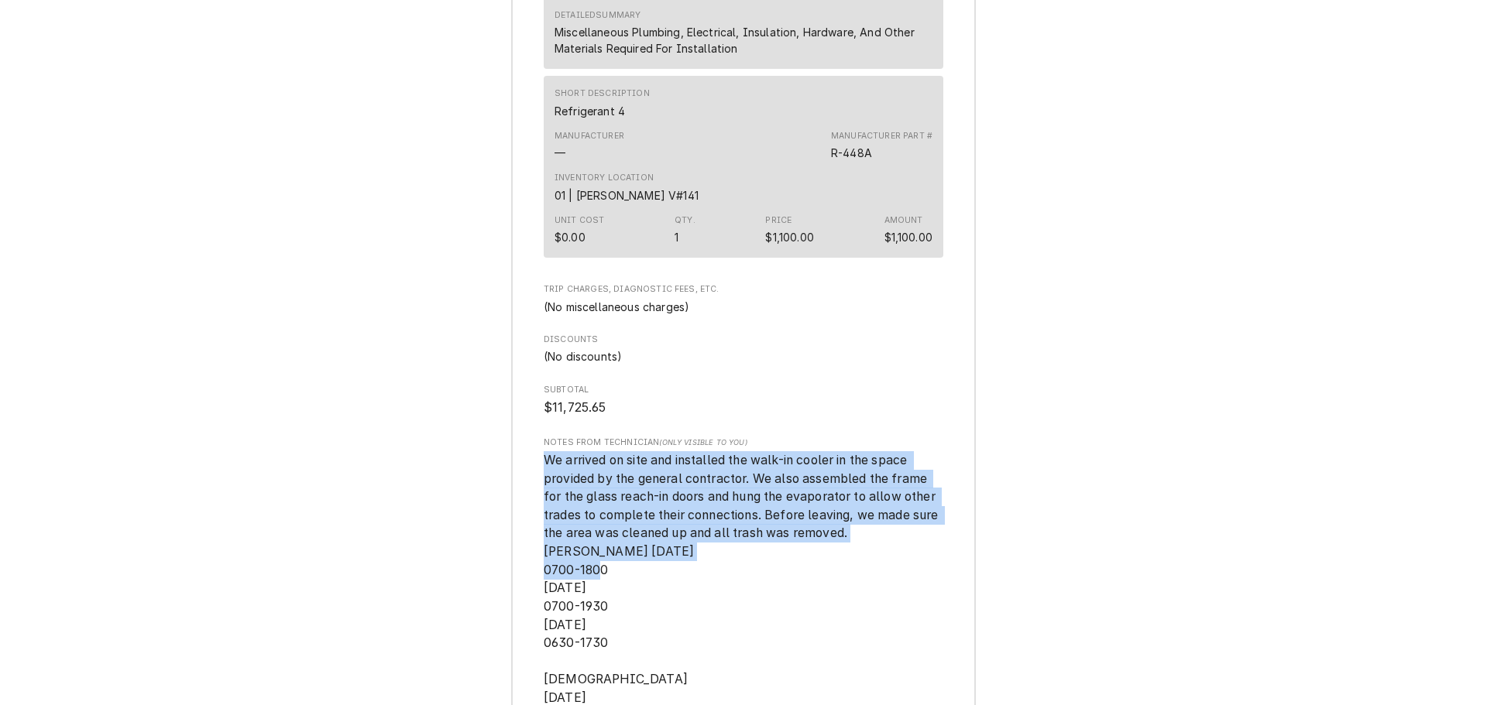
drag, startPoint x: 537, startPoint y: 475, endPoint x: 862, endPoint y: 606, distance: 350.3
click at [836, 600] on span "We arrived on site and installed the walk-in cooler in the space provided by th…" at bounding box center [744, 606] width 400 height 311
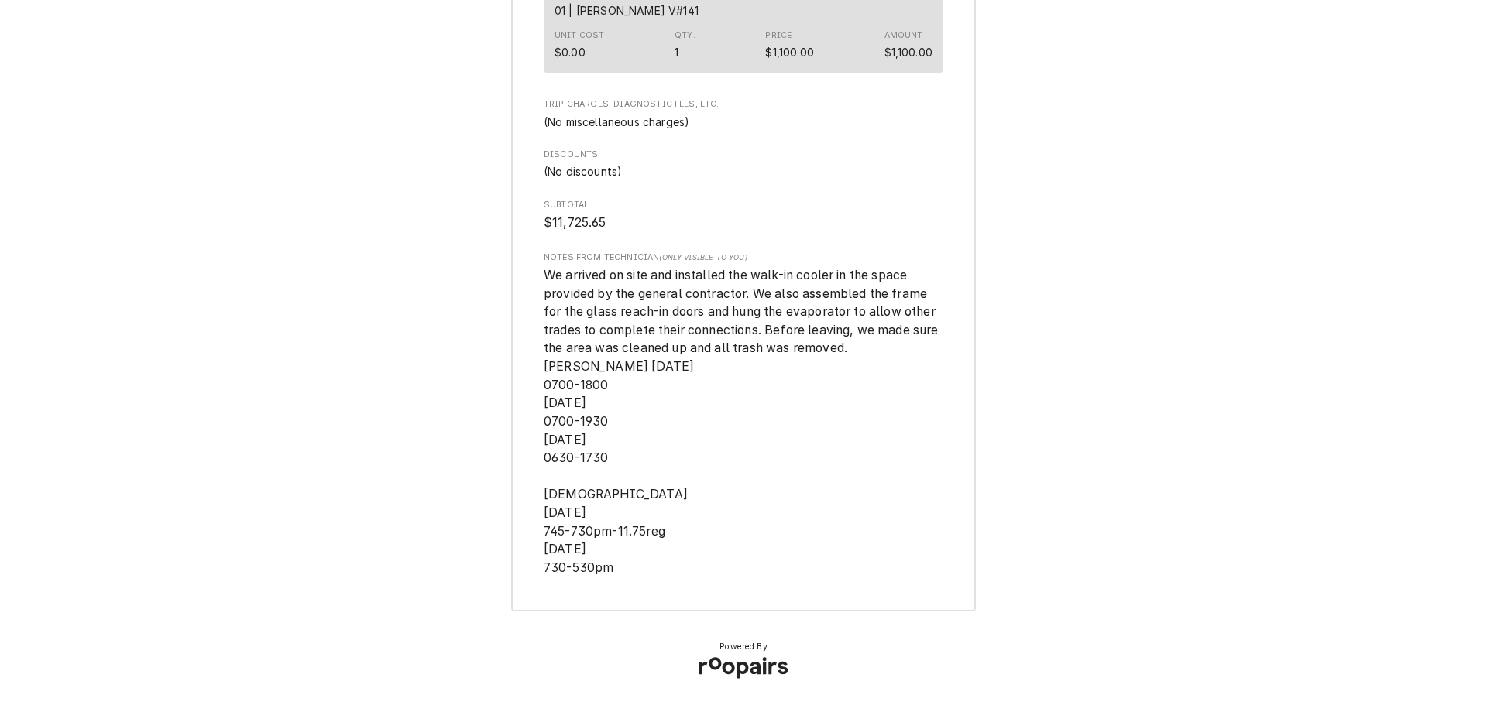
scroll to position [4205, 0]
